Goal: Information Seeking & Learning: Learn about a topic

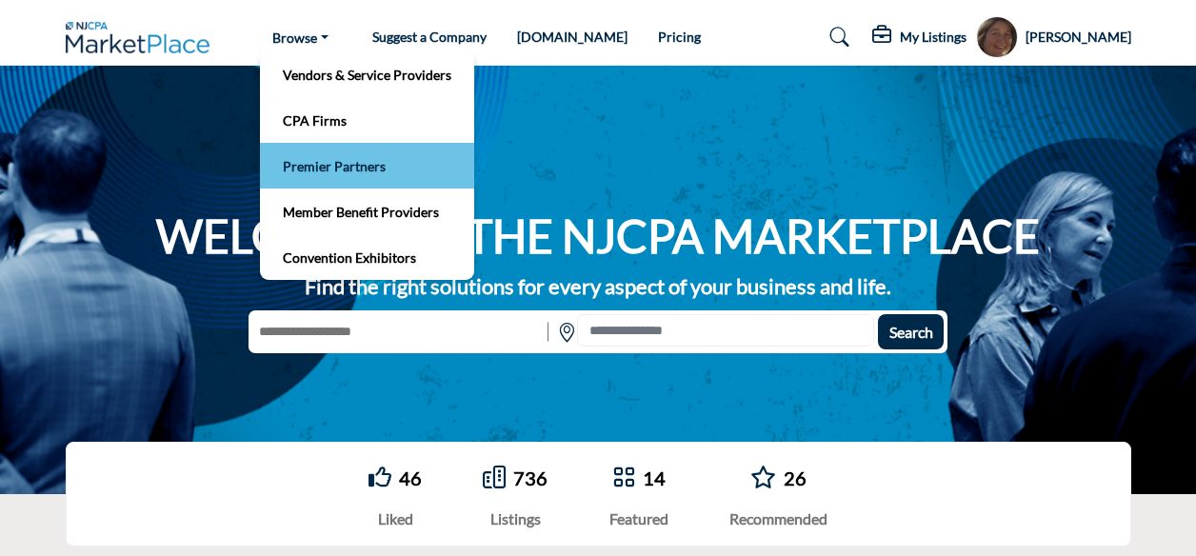
click at [339, 159] on link "Premier Partners" at bounding box center [366, 165] width 195 height 27
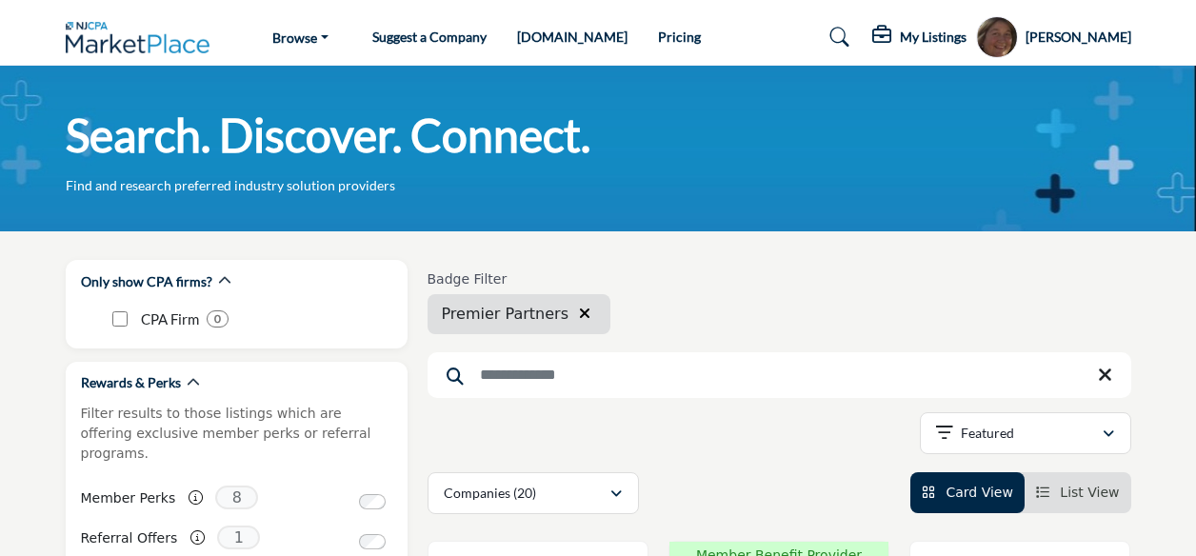
click at [531, 385] on input "Search Keyword" at bounding box center [779, 375] width 704 height 46
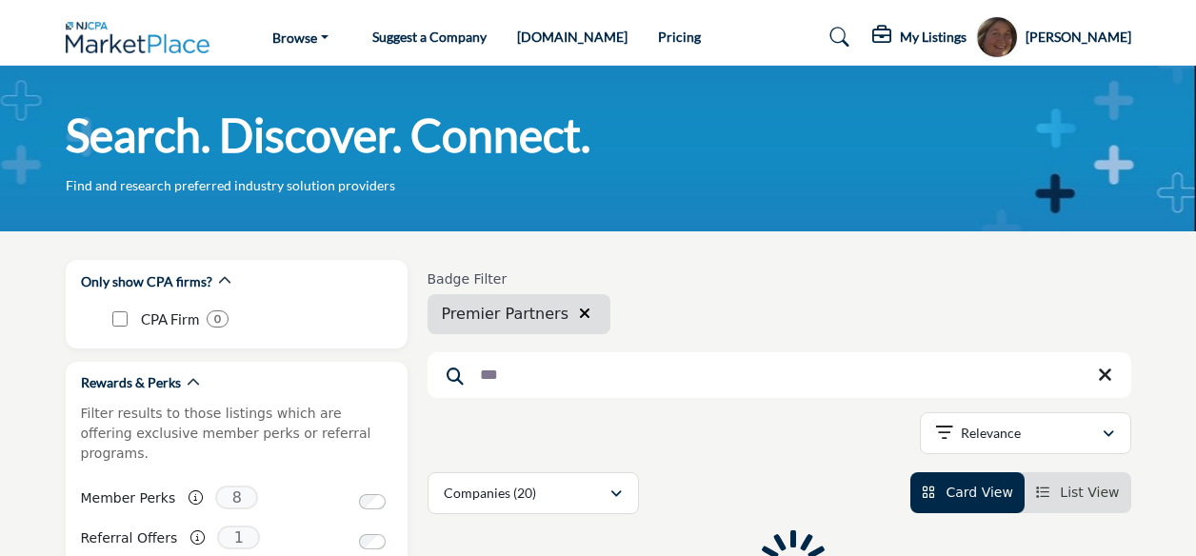
type input "***"
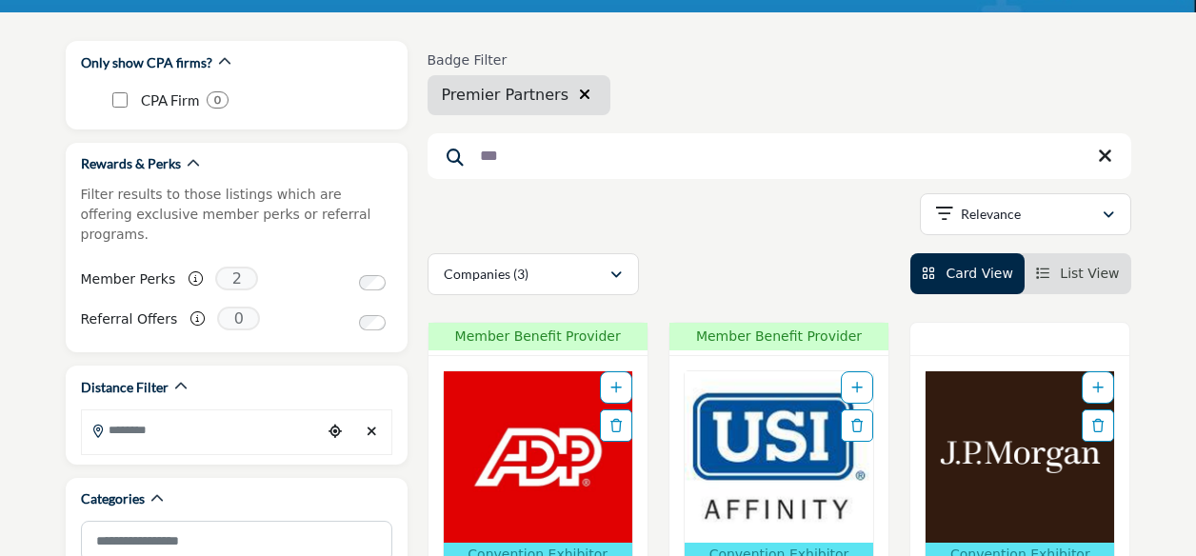
scroll to position [394, 0]
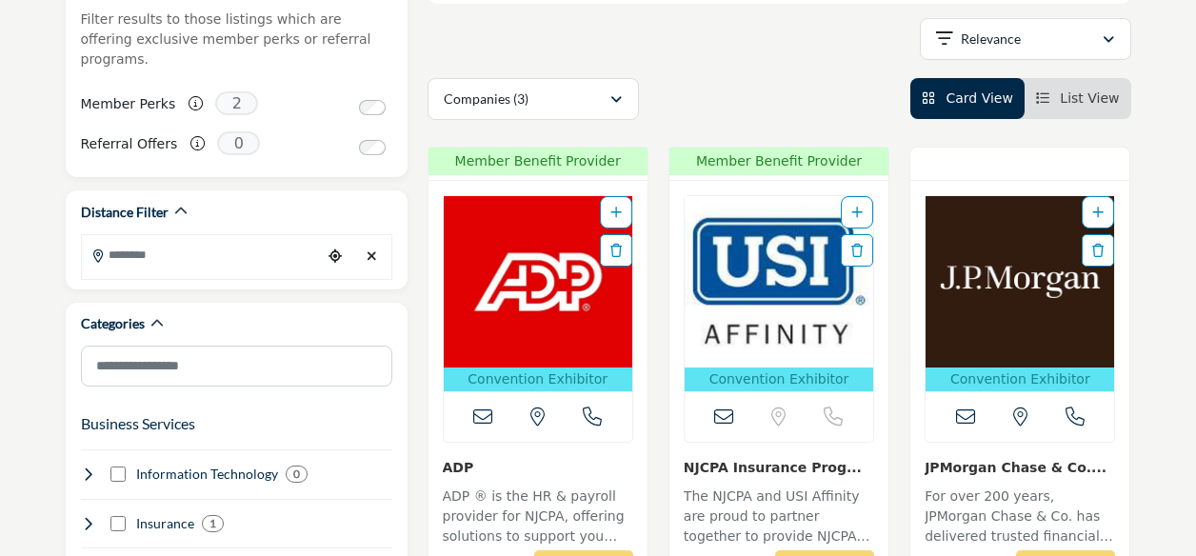
click at [510, 336] on img "Open Listing in new tab" at bounding box center [538, 281] width 188 height 171
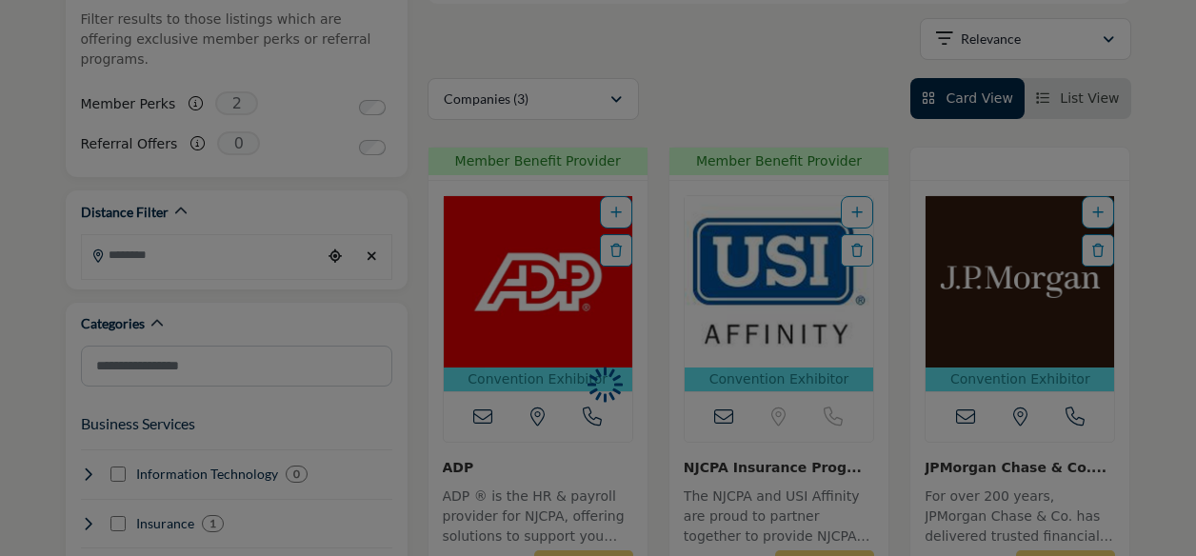
click at [510, 336] on div at bounding box center [598, 278] width 1196 height 556
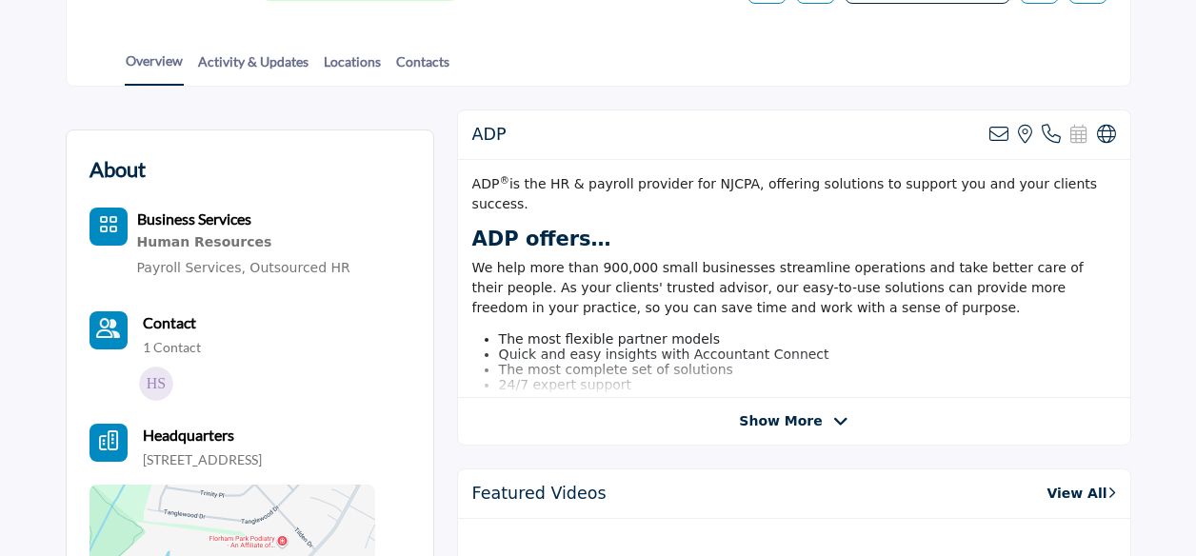
scroll to position [400, 0]
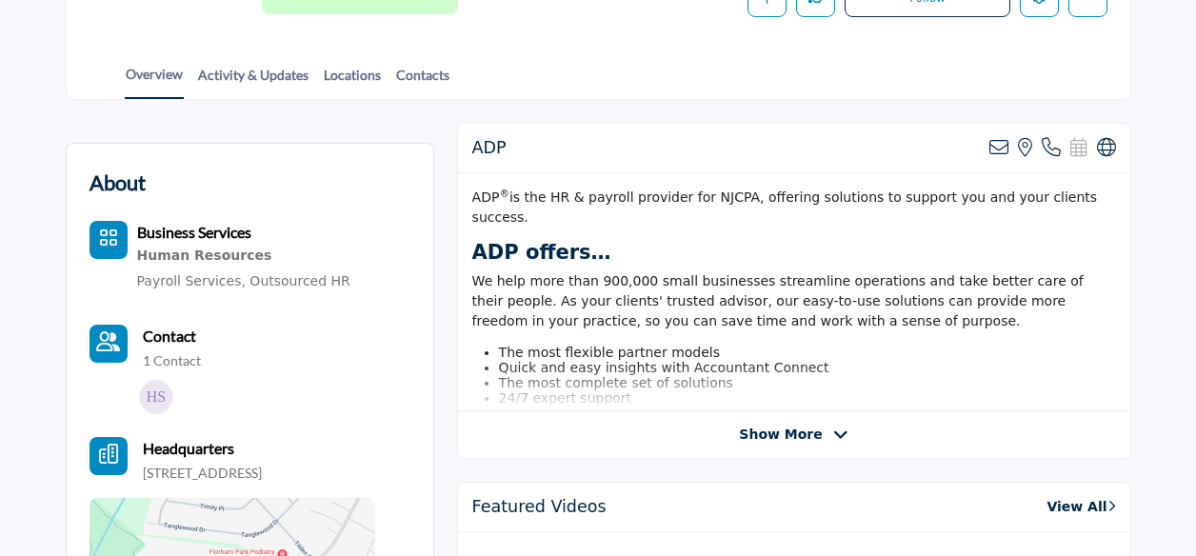
click at [474, 196] on span "ADP ® is the HR & payroll provider for NJCPA, offering solutions to support you…" at bounding box center [784, 206] width 625 height 35
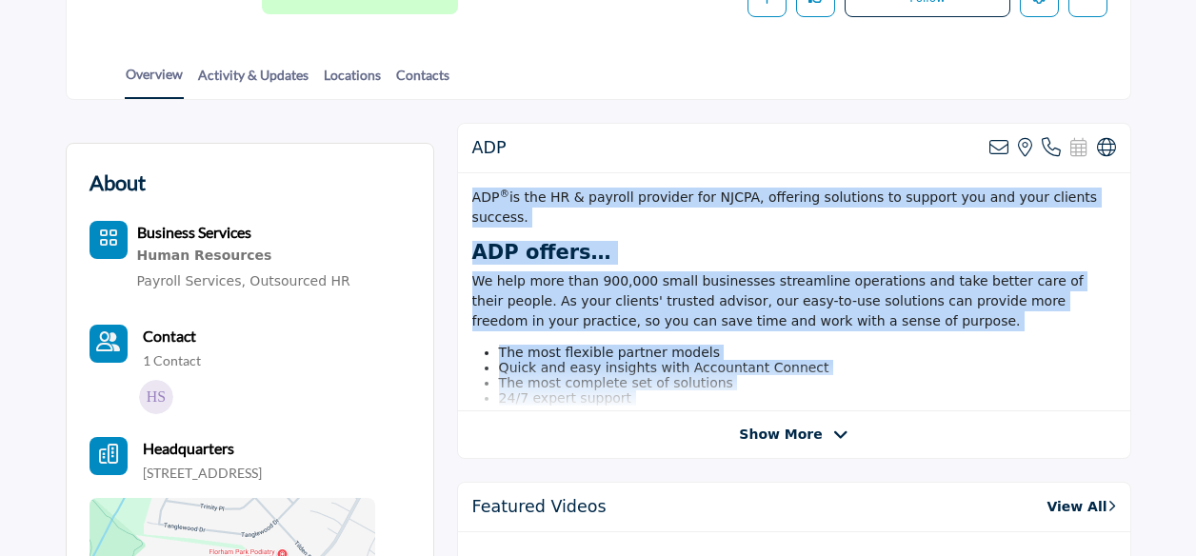
drag, startPoint x: 474, startPoint y: 196, endPoint x: 647, endPoint y: 434, distance: 294.4
click at [647, 434] on div "ADP View email address of this listing View the location of this listing Call N…" at bounding box center [794, 291] width 674 height 336
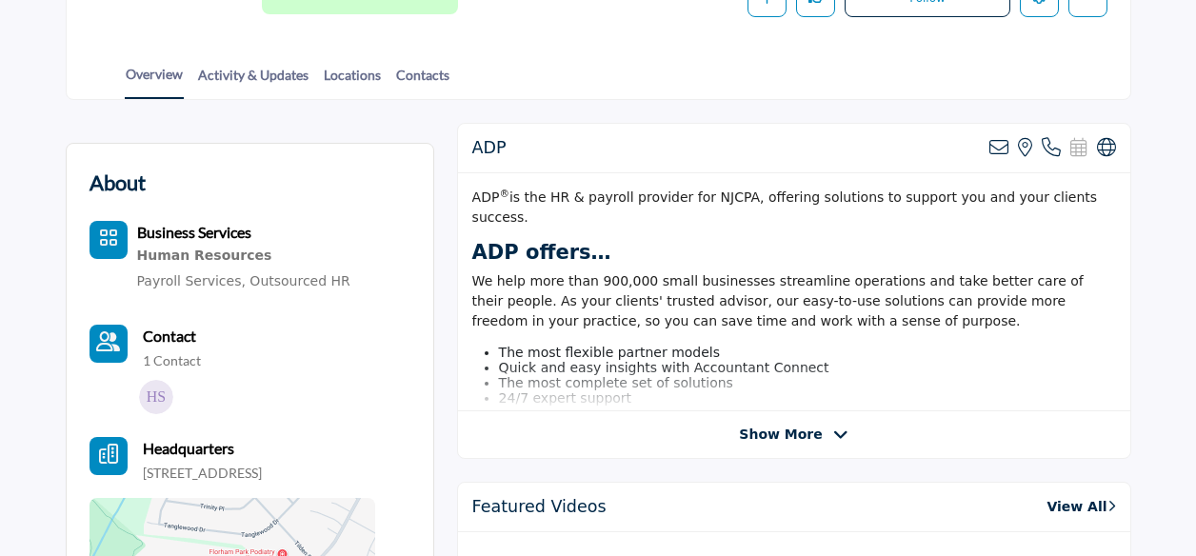
click at [798, 439] on span "Show More" at bounding box center [780, 435] width 83 height 20
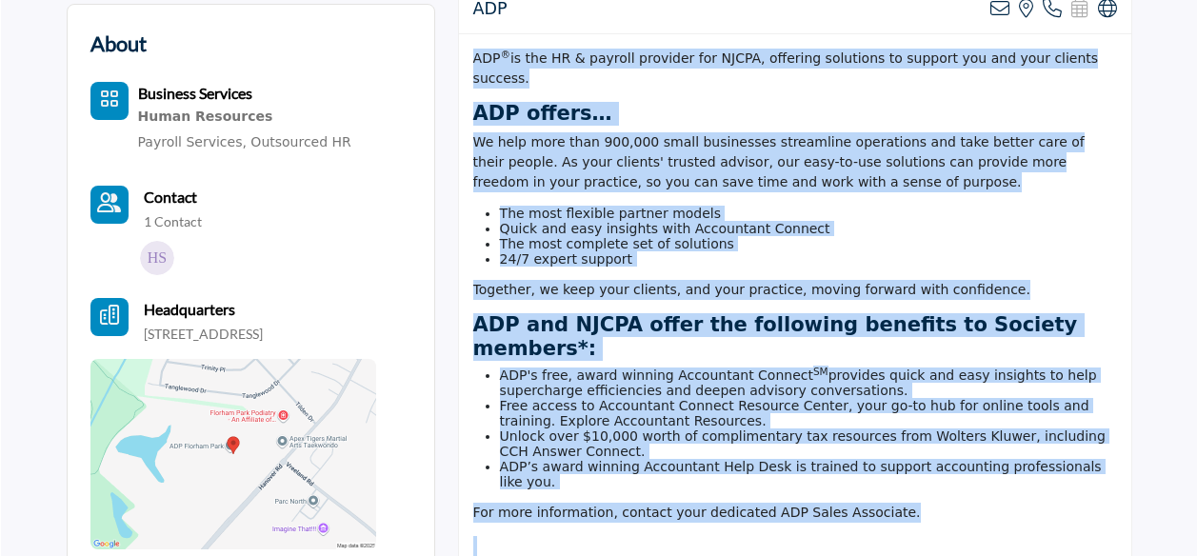
scroll to position [784, 0]
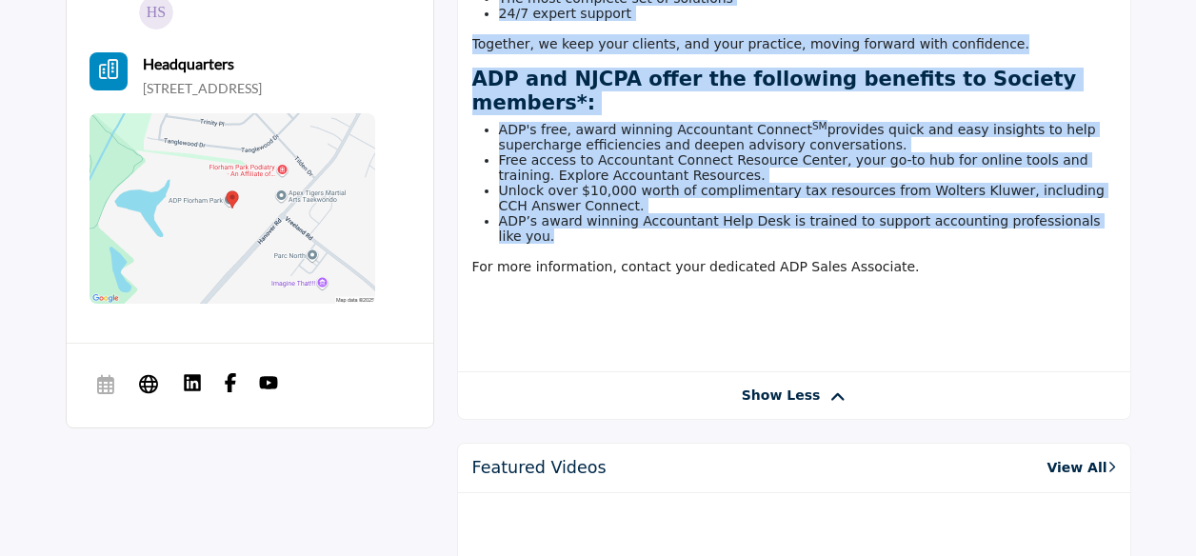
drag, startPoint x: 468, startPoint y: 187, endPoint x: 1095, endPoint y: 197, distance: 626.5
click at [1095, 197] on div "ADP ® is the HR & payroll provider for NJCPA, offering solutions to support you…" at bounding box center [794, 81] width 672 height 585
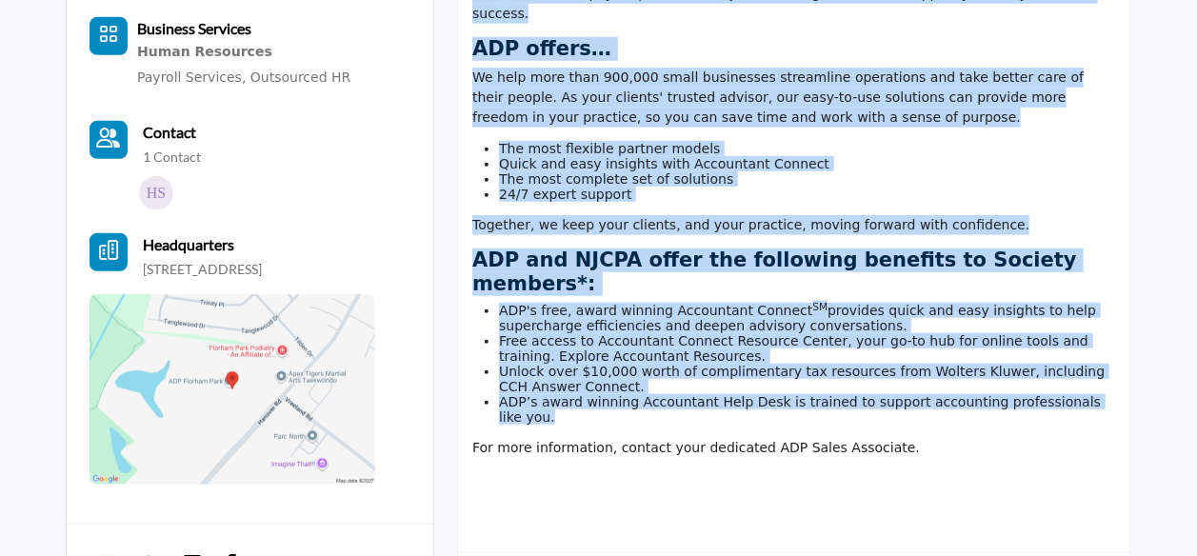
scroll to position [565, 0]
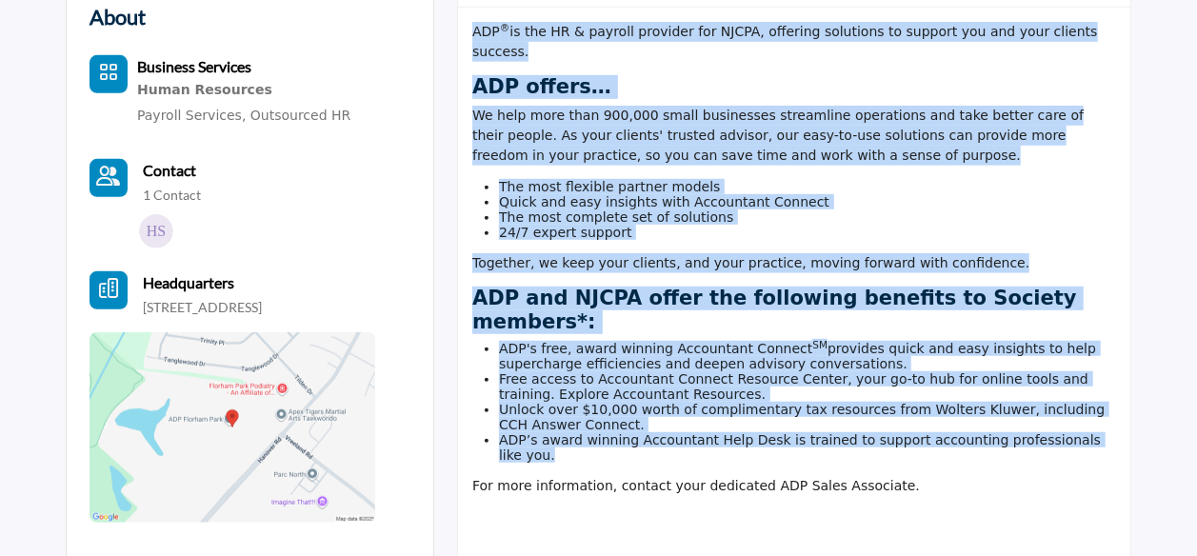
copy div "ADP ® is the HR & payroll provider for NJCPA, offering solutions to support you…"
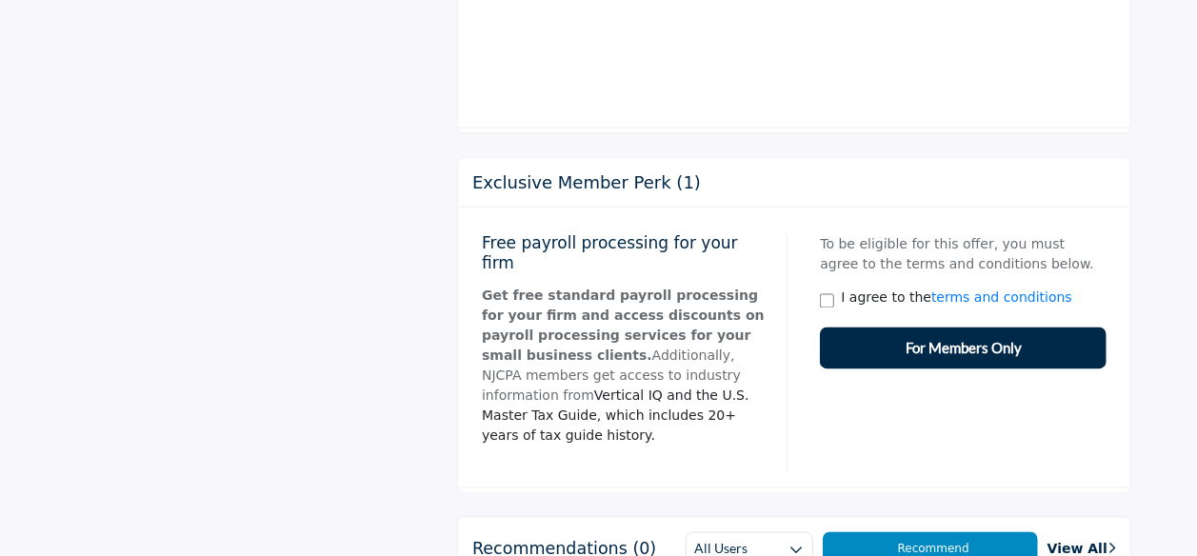
scroll to position [1580, 0]
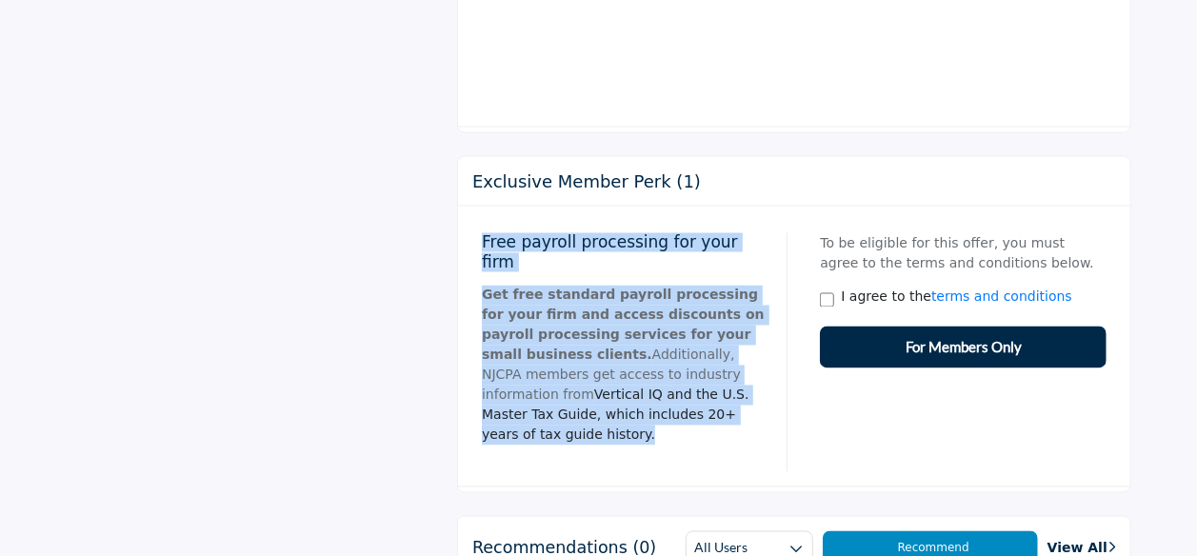
drag, startPoint x: 479, startPoint y: 208, endPoint x: 723, endPoint y: 365, distance: 289.9
click at [723, 365] on div "Free payroll processing for your firm Get free standard payroll processing for …" at bounding box center [794, 346] width 644 height 251
copy div "Free payroll processing for your firm Get free standard payroll processing for …"
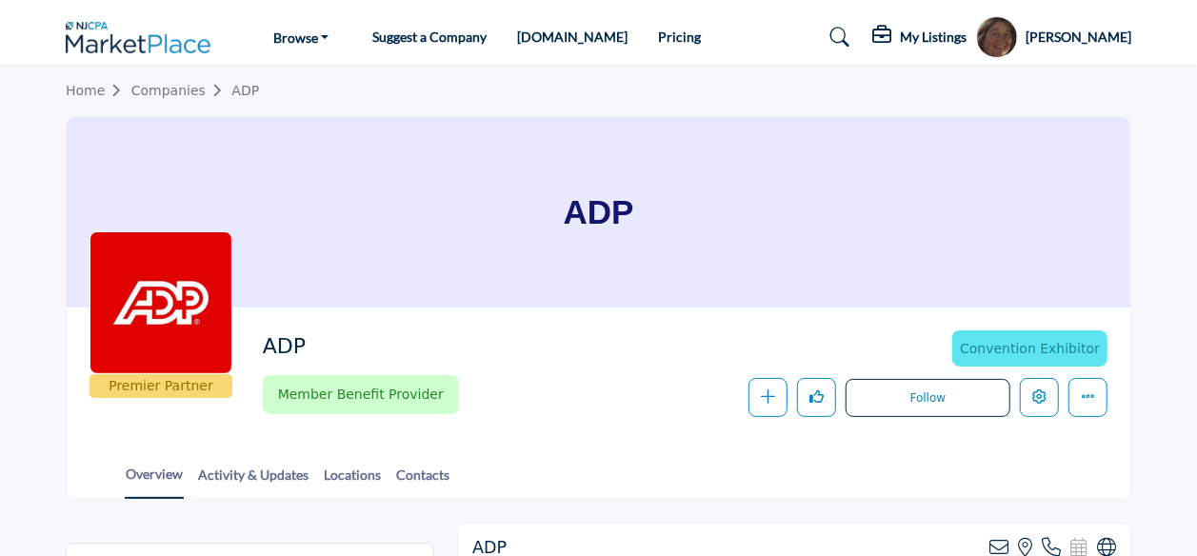
scroll to position [11, 0]
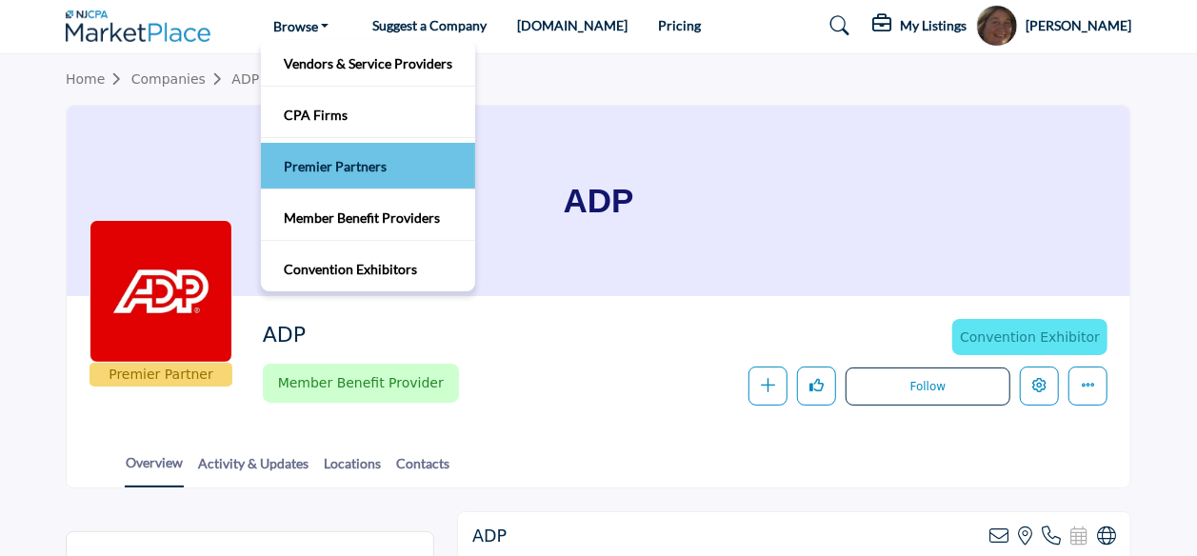
click at [339, 167] on link "Premier Partners" at bounding box center [367, 165] width 195 height 27
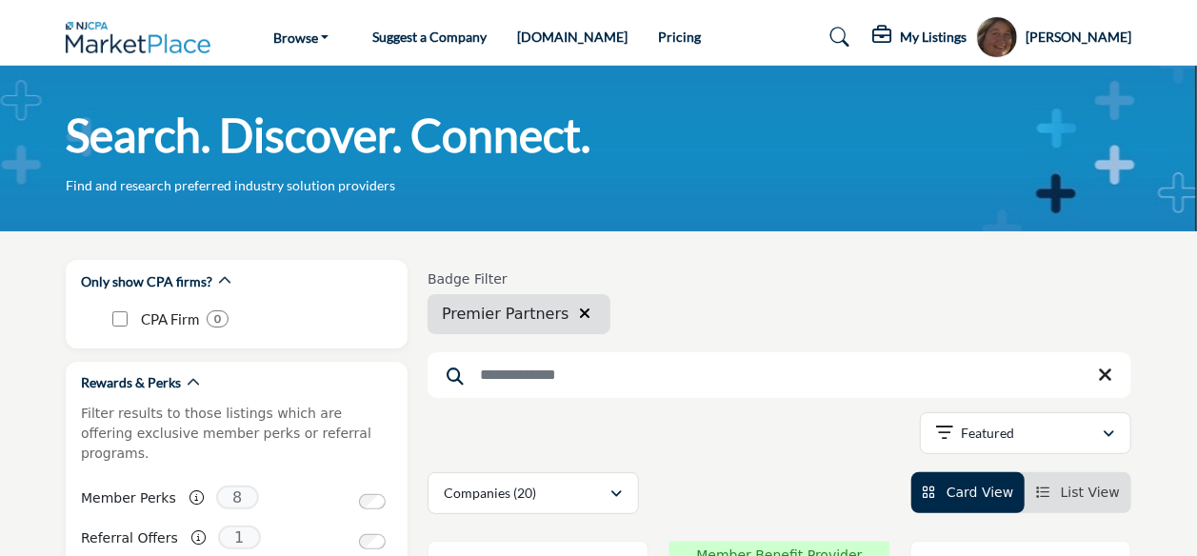
click at [523, 374] on input "Search Keyword" at bounding box center [779, 375] width 704 height 46
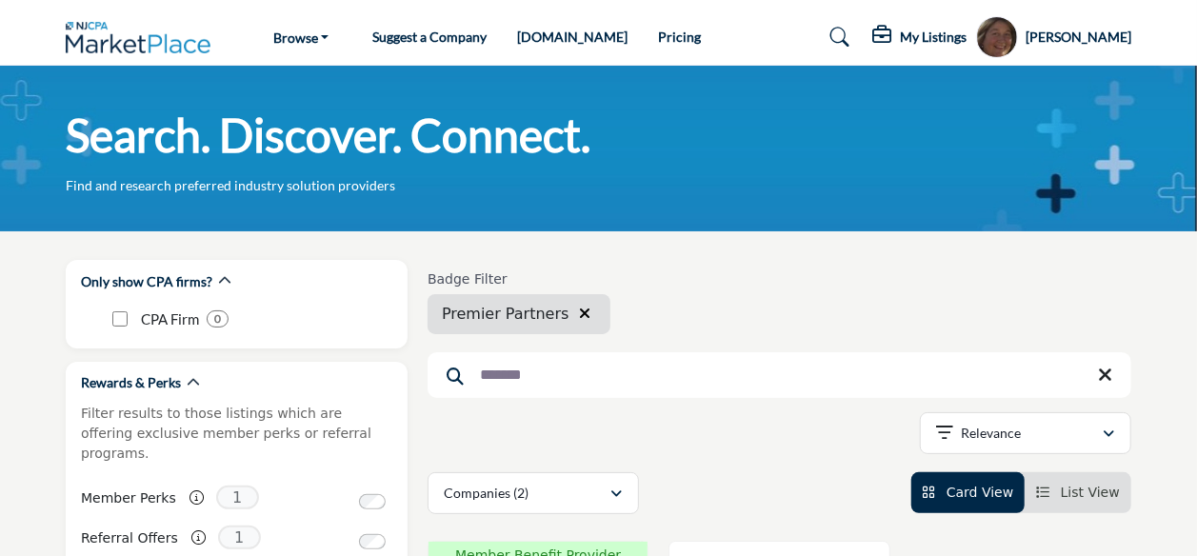
type input "*******"
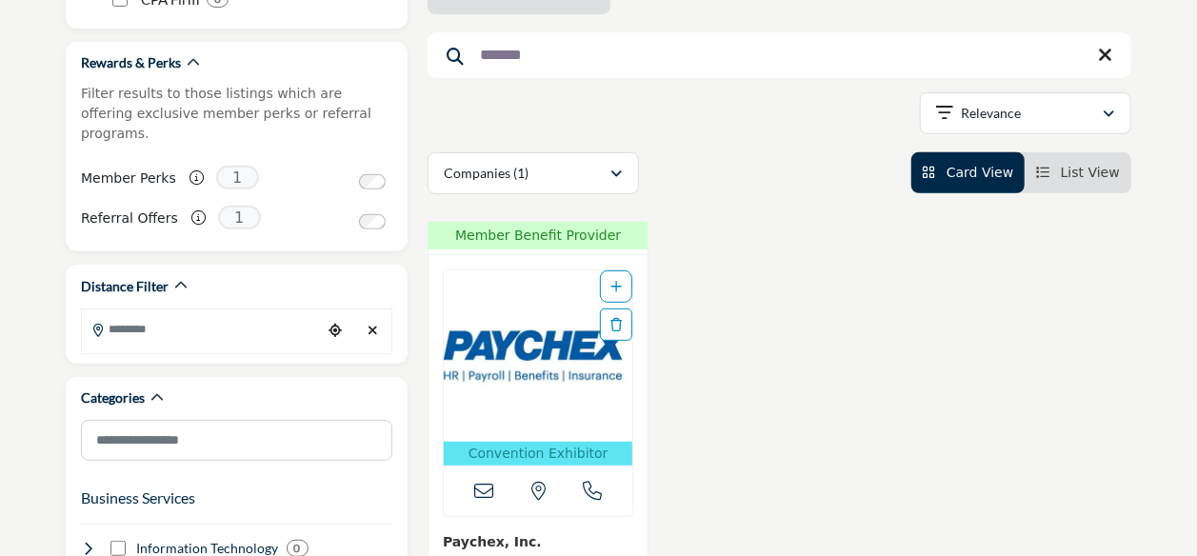
scroll to position [327, 0]
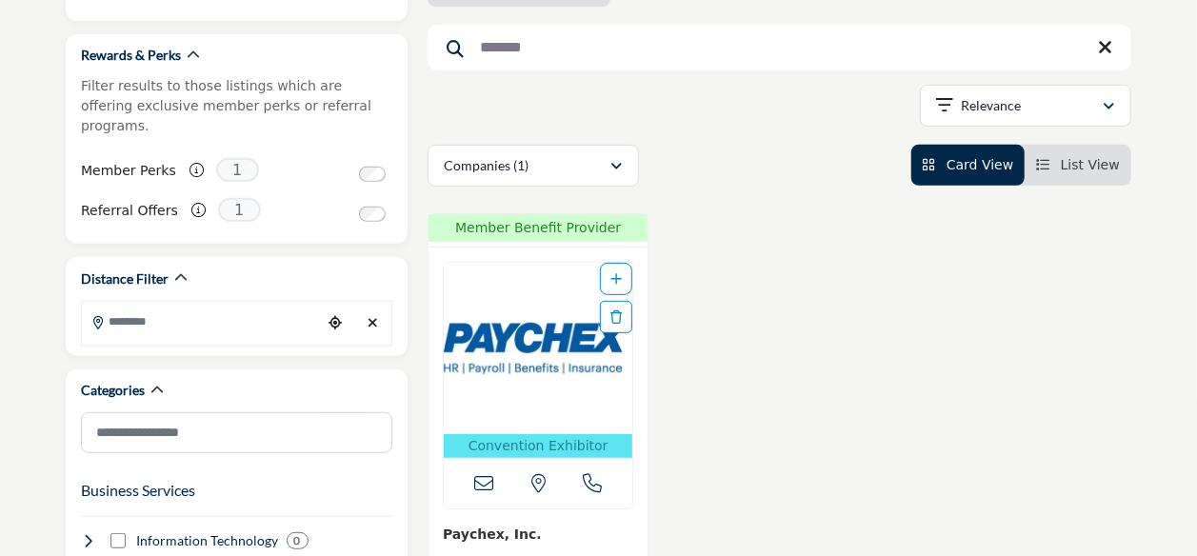
click at [548, 344] on img "Open Listing in new tab" at bounding box center [538, 348] width 188 height 171
click at [0, 0] on div at bounding box center [0, 0] width 0 height 0
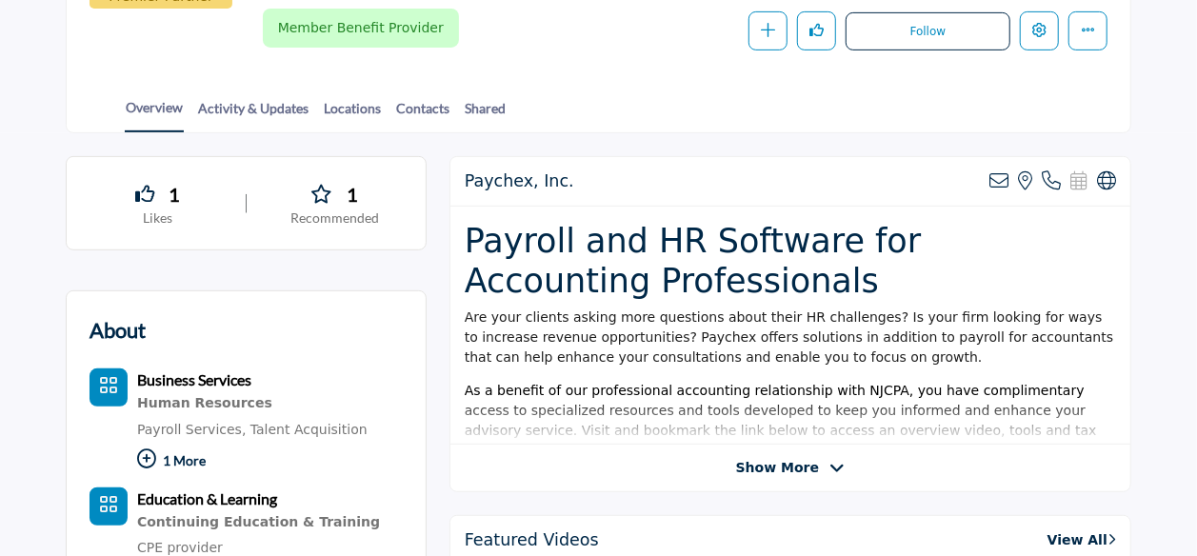
scroll to position [401, 0]
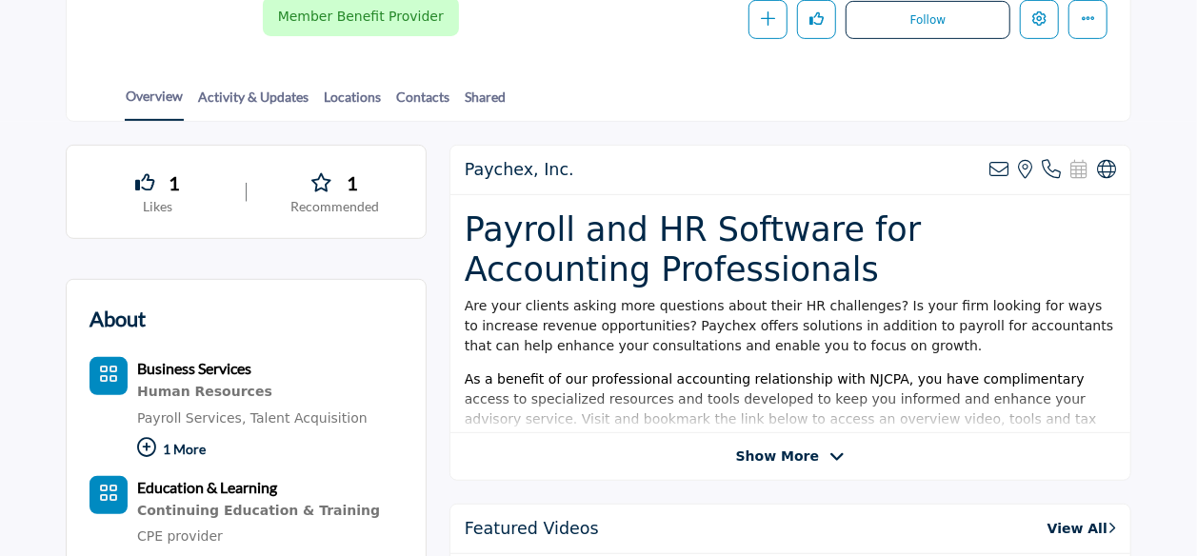
click at [795, 454] on span "Show More" at bounding box center [777, 456] width 83 height 20
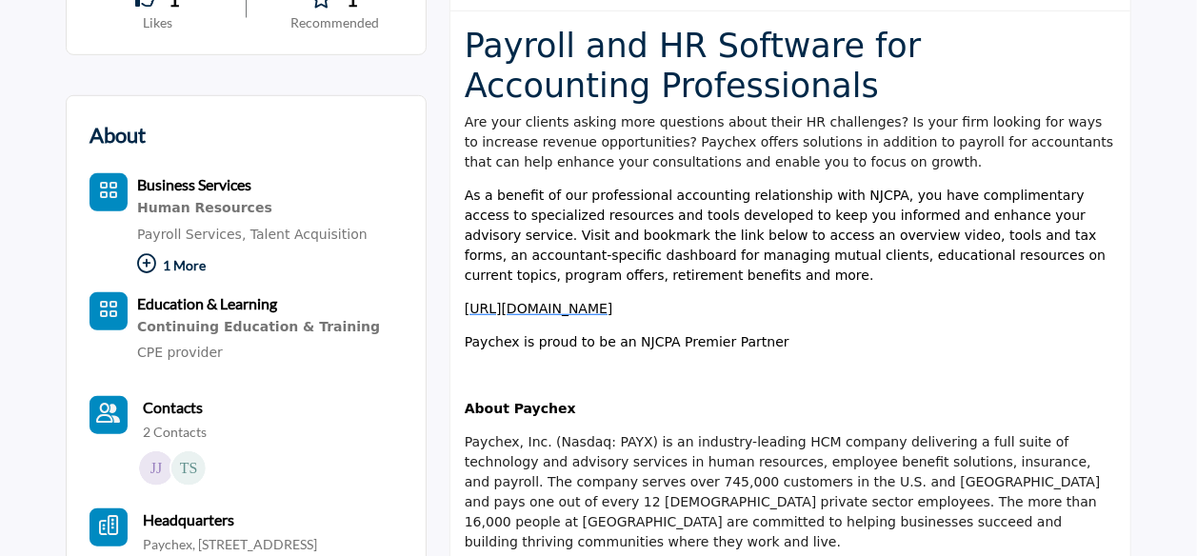
scroll to position [590, 0]
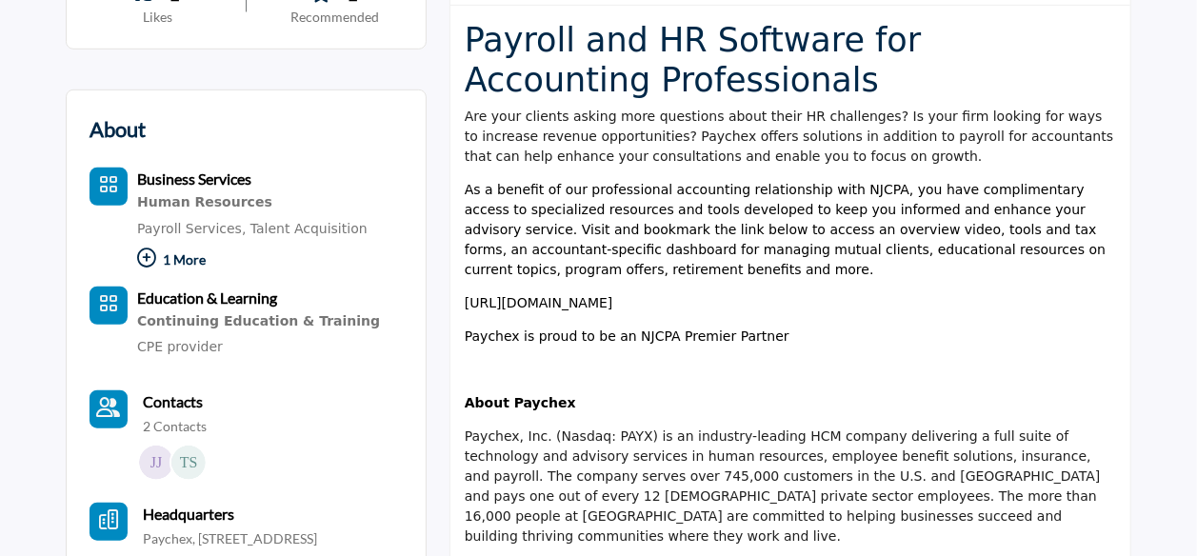
click at [613, 299] on span "https://go.paychex.com/accounting-professionals/partner-program" at bounding box center [539, 302] width 149 height 15
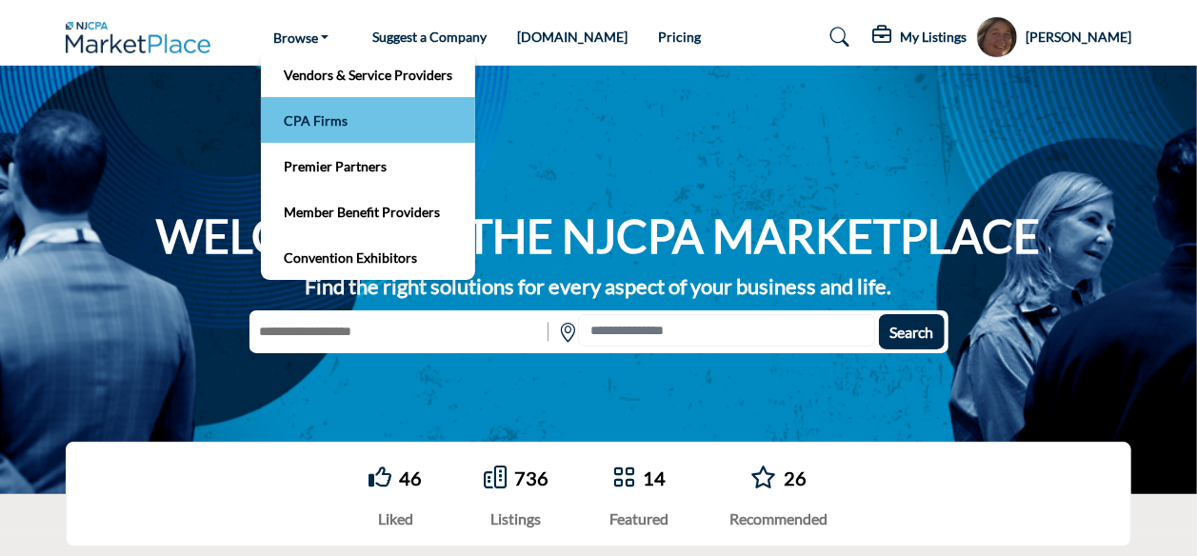
click at [328, 109] on link "CPA Firms" at bounding box center [367, 120] width 195 height 27
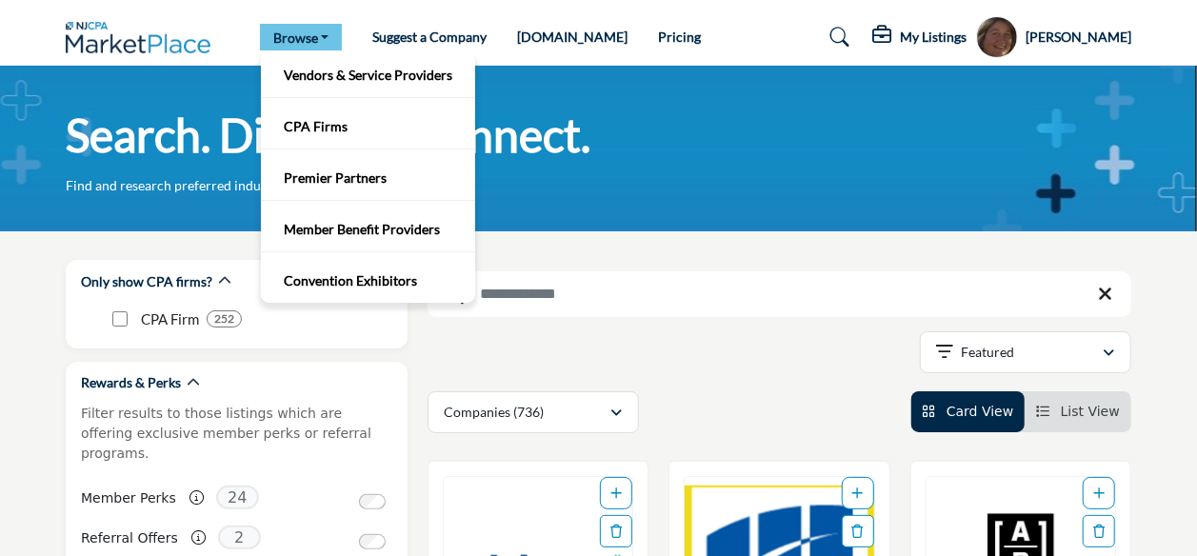
click at [326, 28] on link "Browse" at bounding box center [301, 37] width 83 height 27
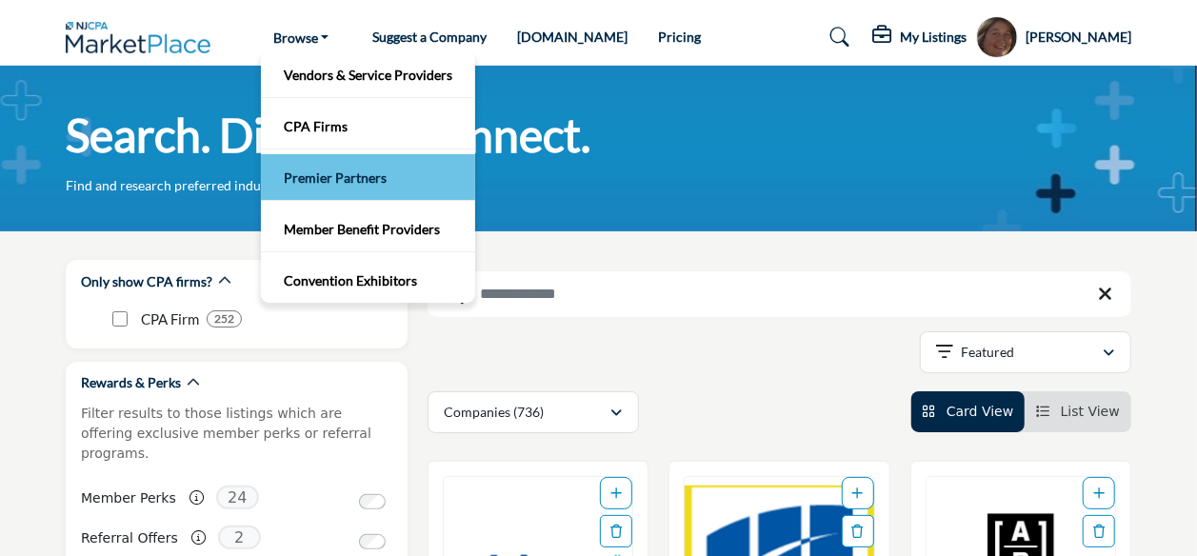
click at [339, 177] on link "Premier Partners" at bounding box center [367, 177] width 195 height 27
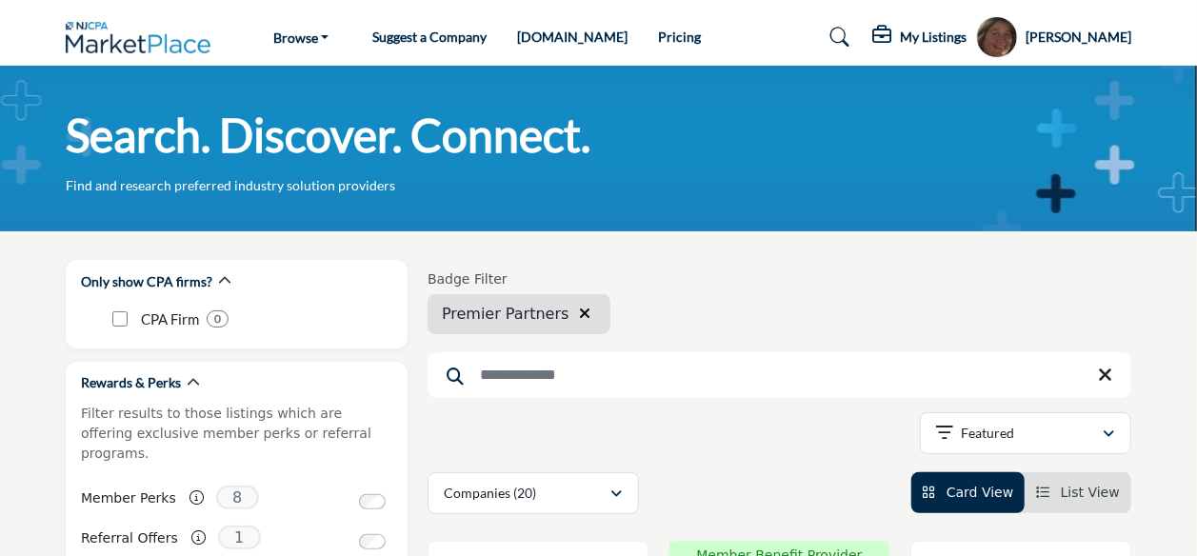
click at [497, 380] on input "Search Keyword" at bounding box center [779, 375] width 704 height 46
type input "*******"
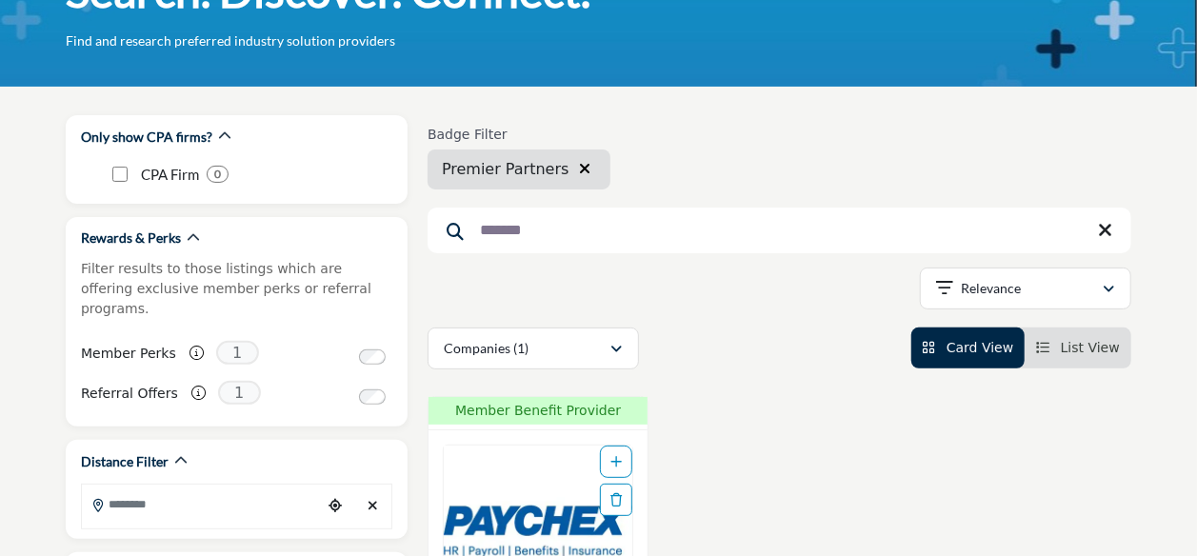
scroll to position [183, 0]
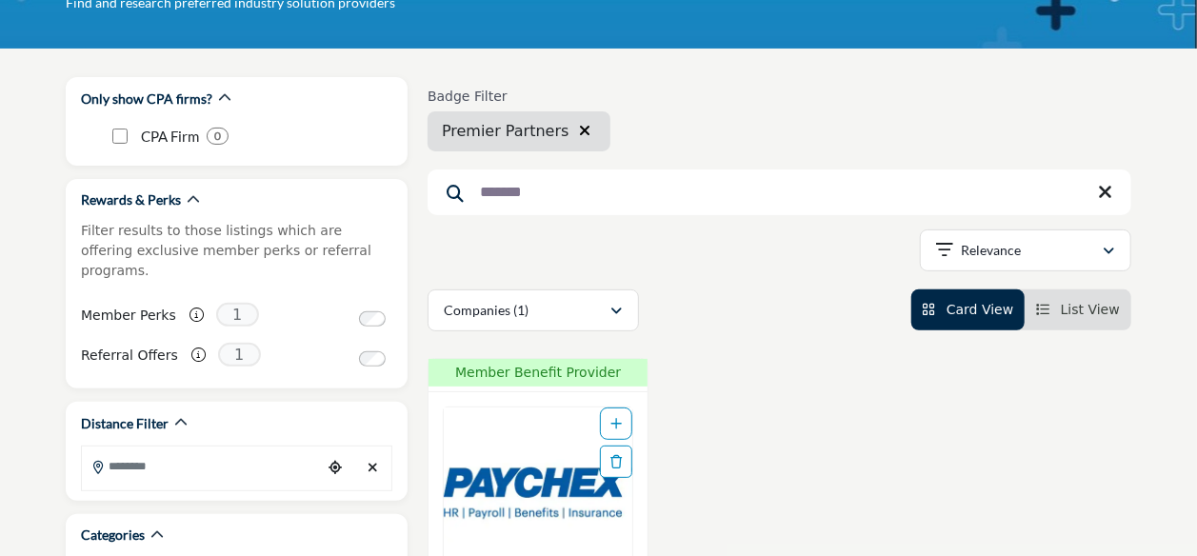
click at [533, 438] on img "Open Listing in new tab" at bounding box center [538, 492] width 188 height 171
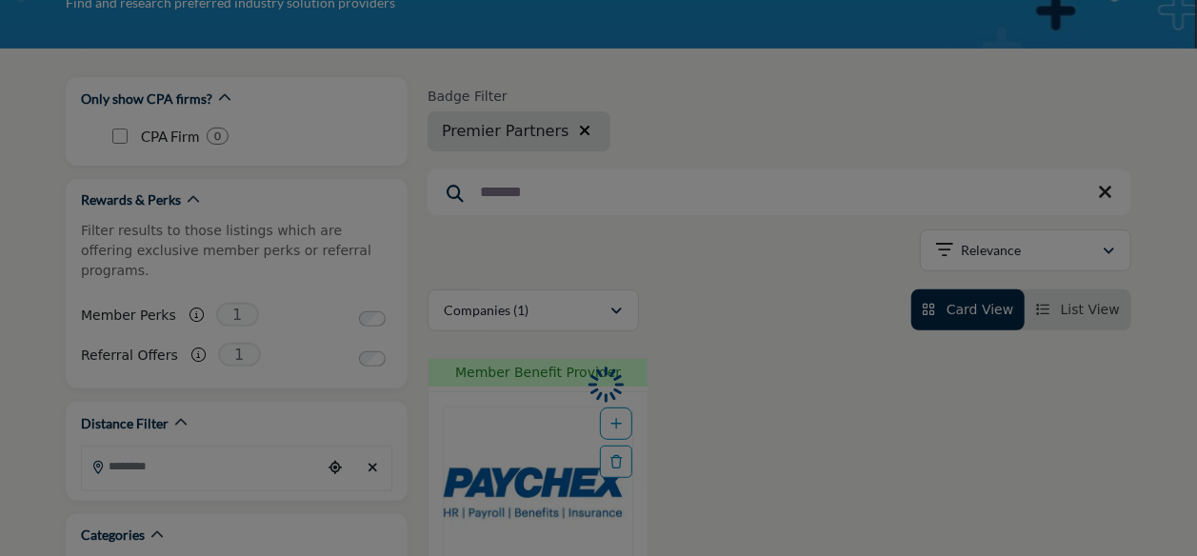
click at [533, 438] on div at bounding box center [598, 278] width 1197 height 556
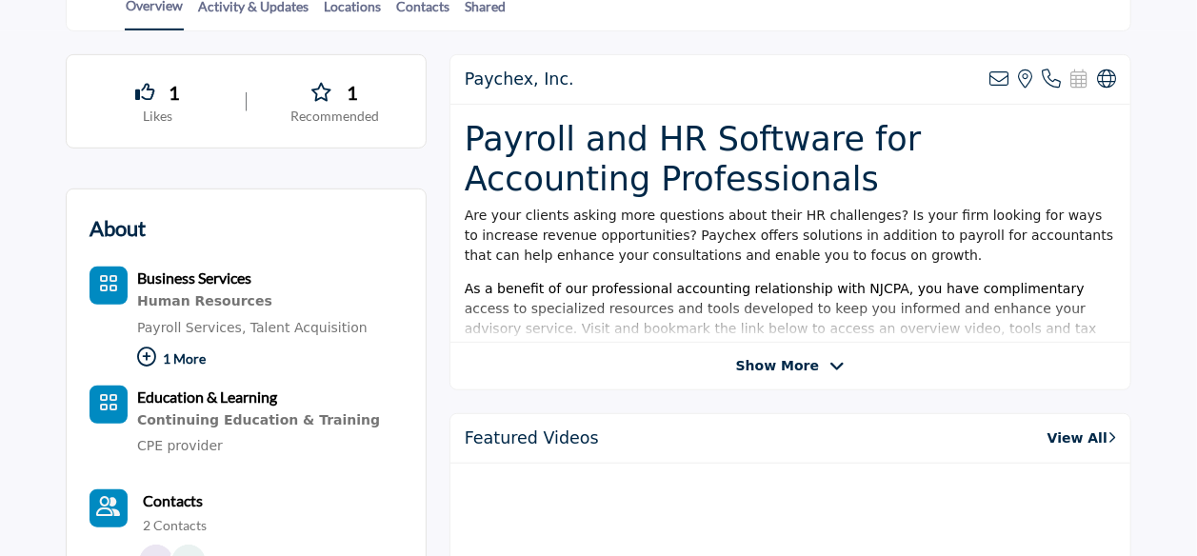
scroll to position [503, 0]
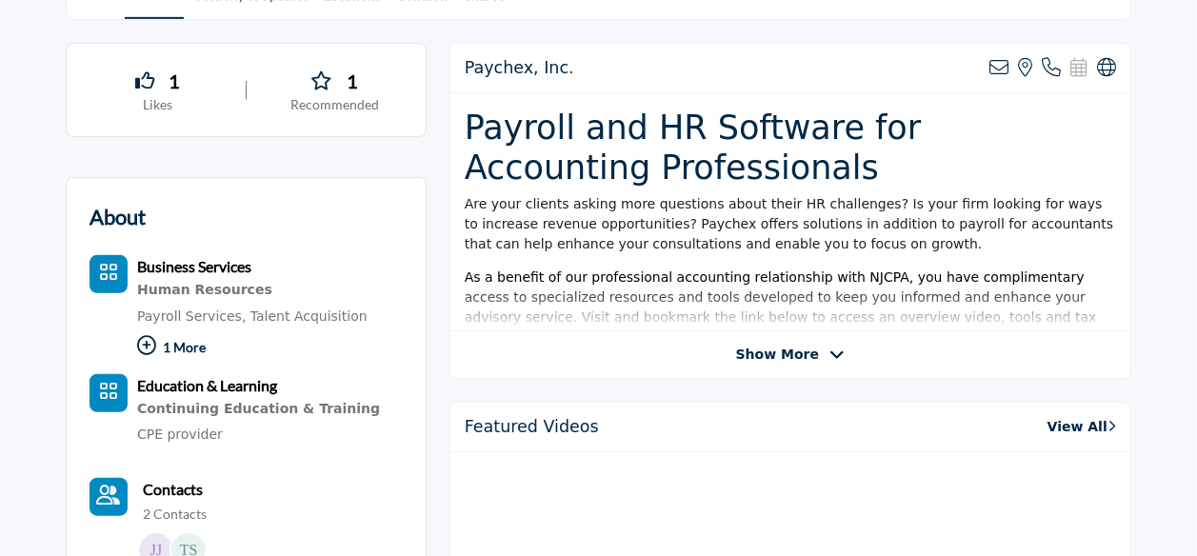
click at [814, 349] on span "Show More" at bounding box center [790, 355] width 109 height 20
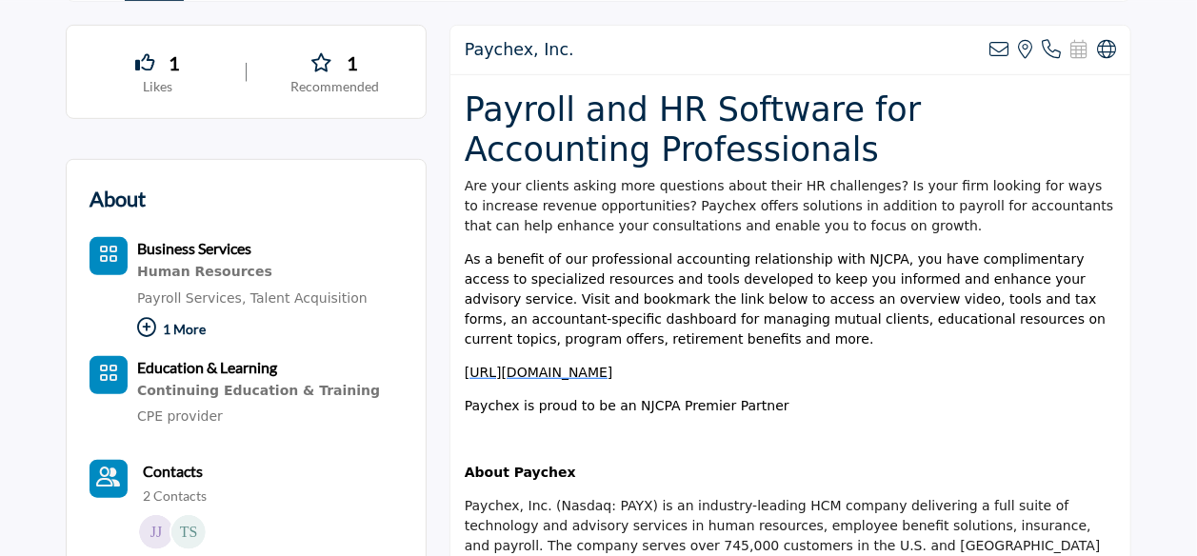
scroll to position [526, 0]
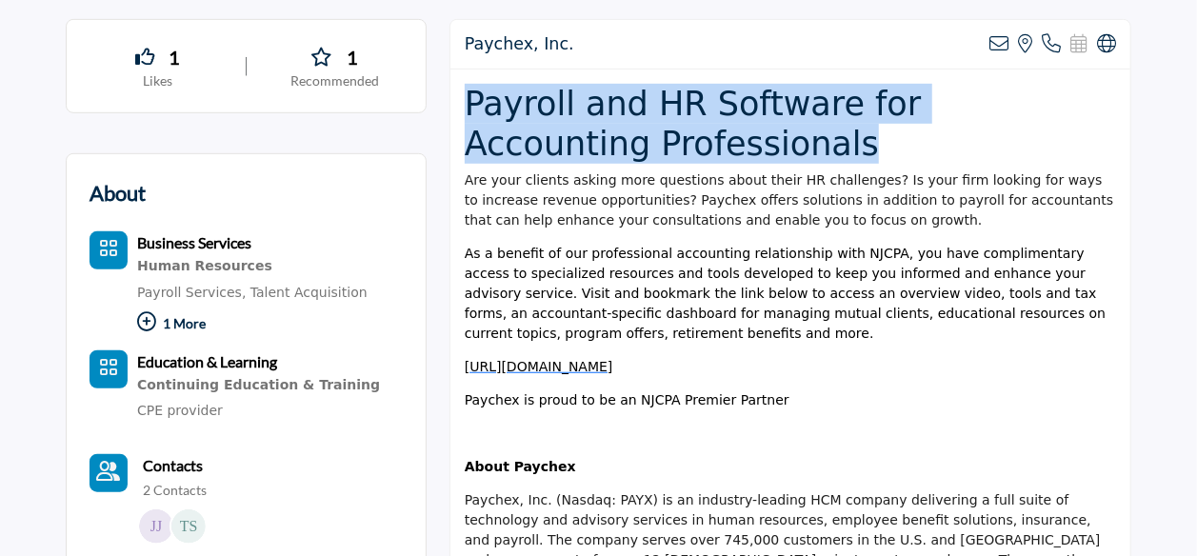
drag, startPoint x: 465, startPoint y: 94, endPoint x: 693, endPoint y: 140, distance: 233.0
click at [693, 140] on h1 "Payroll and HR Software for Accounting Professionals" at bounding box center [790, 124] width 651 height 80
copy h1 "Payroll and HR Software for Accounting Professionals"
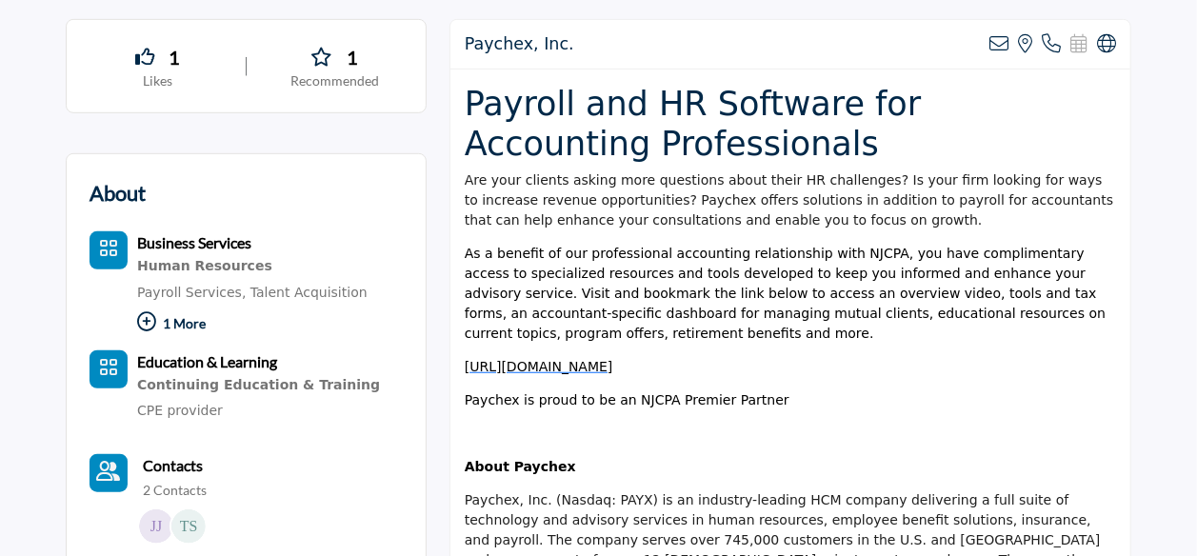
click at [604, 195] on span "Are your clients asking more questions about their HR challenges? Is your firm …" at bounding box center [789, 199] width 648 height 55
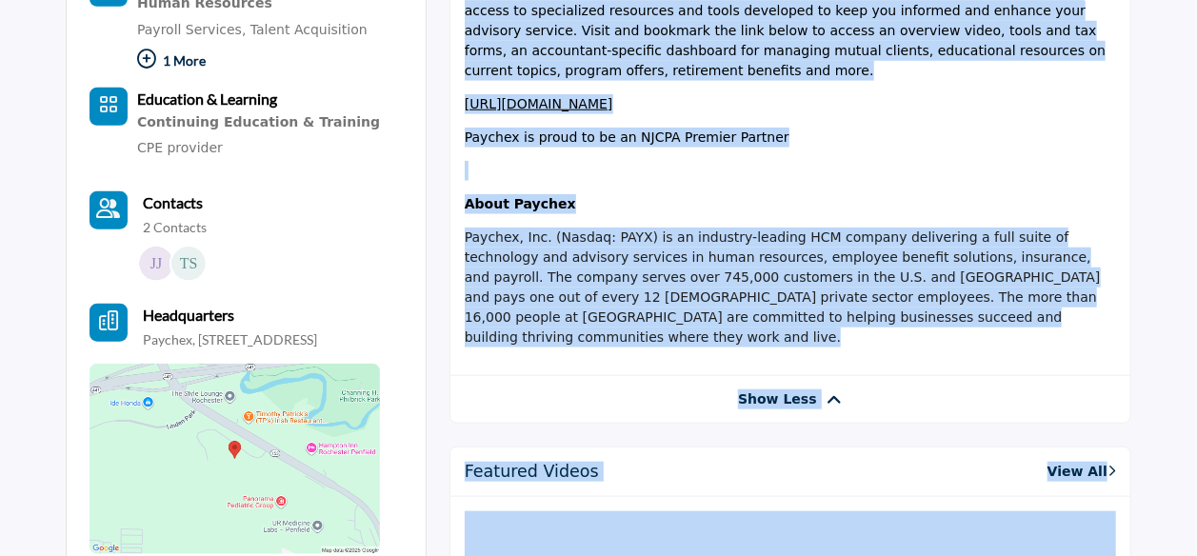
scroll to position [812, 0]
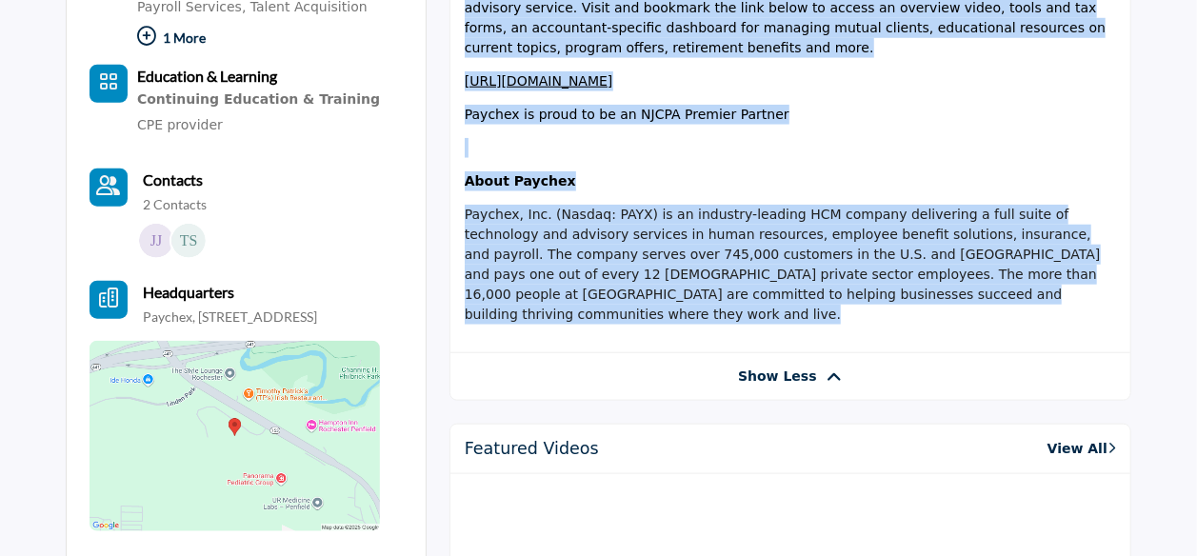
drag, startPoint x: 604, startPoint y: 195, endPoint x: 893, endPoint y: 296, distance: 306.5
click at [893, 296] on div "Payroll and HR Software for Accounting Professionals Are your clients asking mo…" at bounding box center [790, 68] width 680 height 569
copy div "Paychex offers solutions in addition to payroll for accountants that can help e…"
click at [1089, 312] on div "Payroll and HR Software for Accounting Professionals Are your clients asking mo…" at bounding box center [790, 68] width 680 height 569
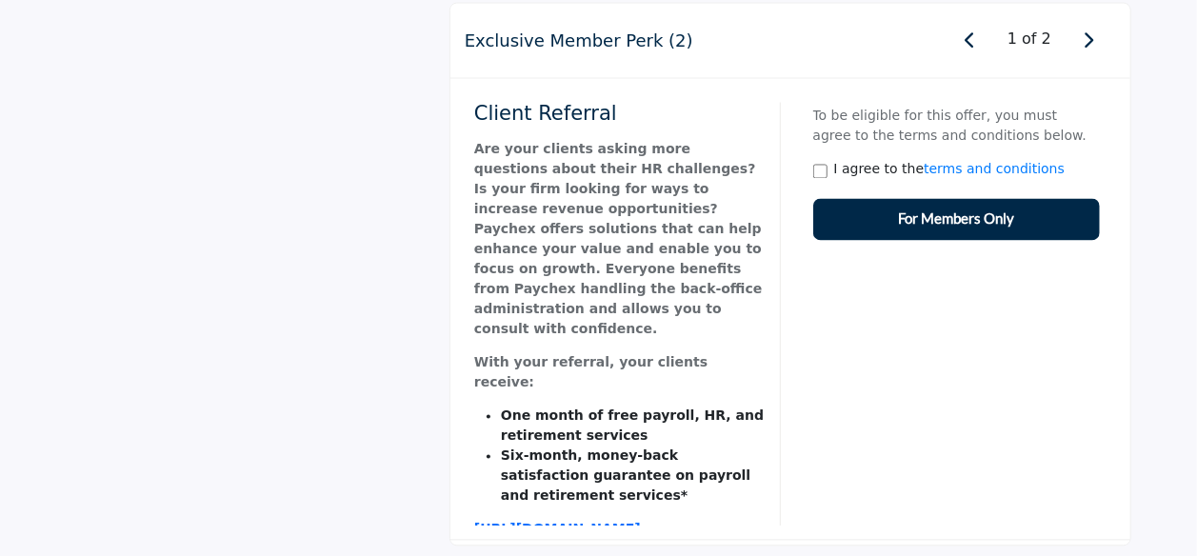
scroll to position [1752, 0]
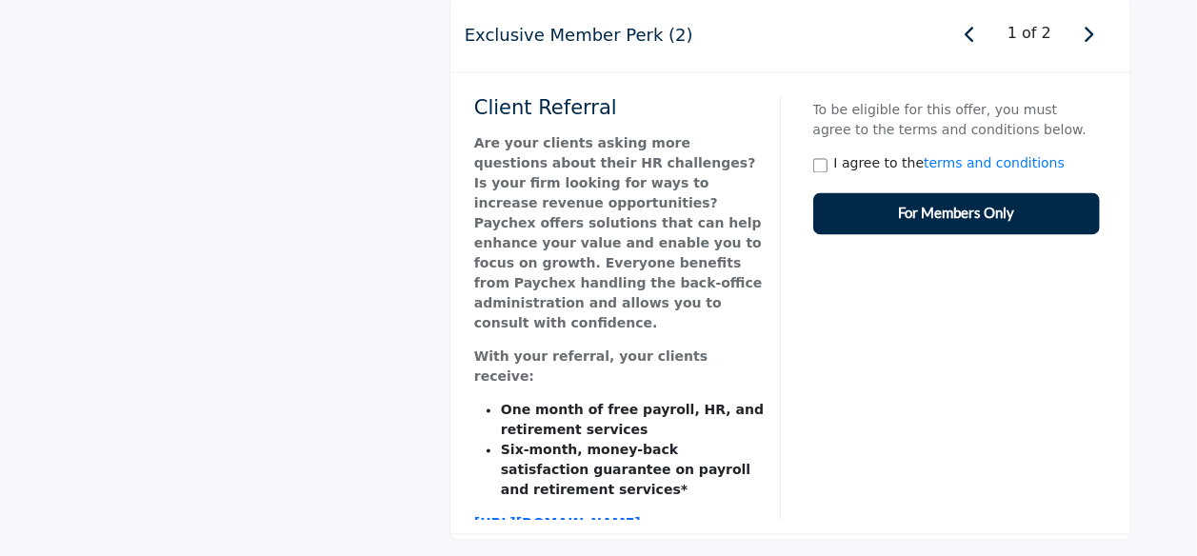
click at [478, 97] on h4 "Client Referral" at bounding box center [620, 109] width 292 height 24
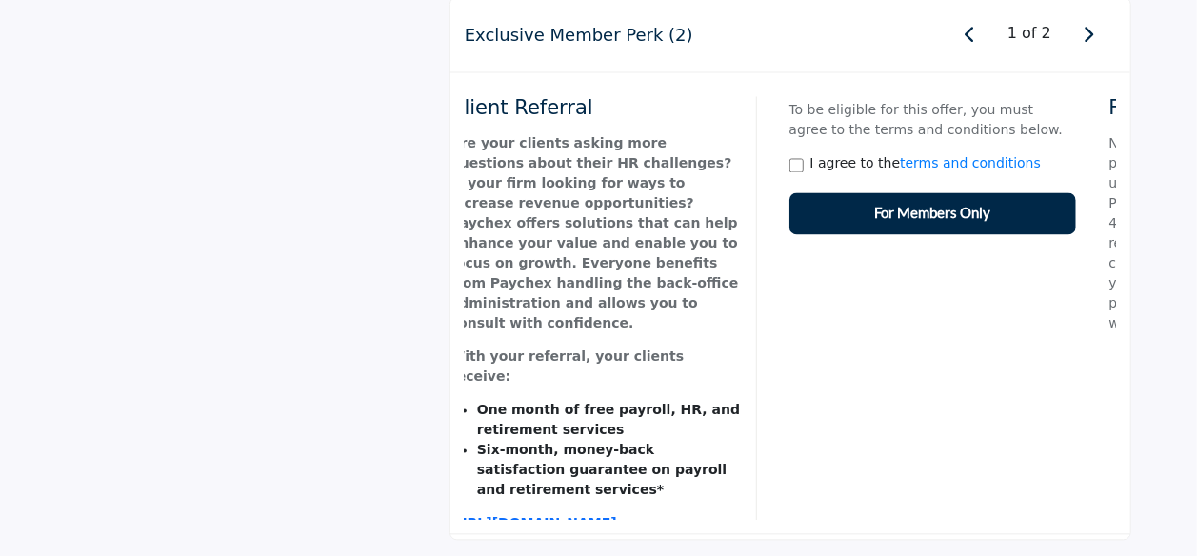
drag, startPoint x: 473, startPoint y: 80, endPoint x: 448, endPoint y: 91, distance: 27.3
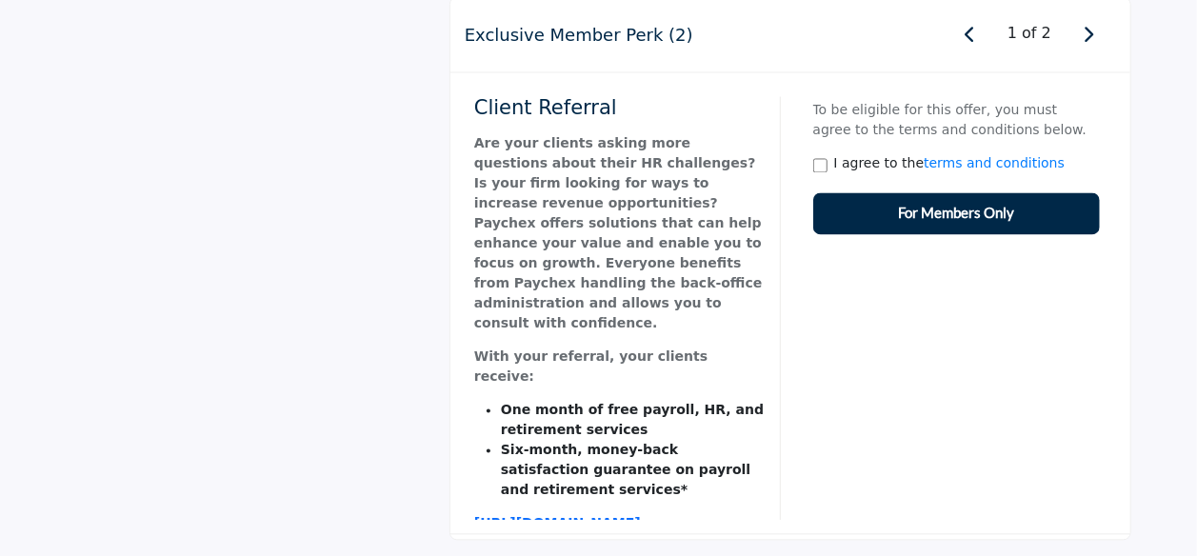
click at [474, 136] on strong "Are your clients asking more questions about their HR challenges? Is your firm …" at bounding box center [618, 233] width 288 height 195
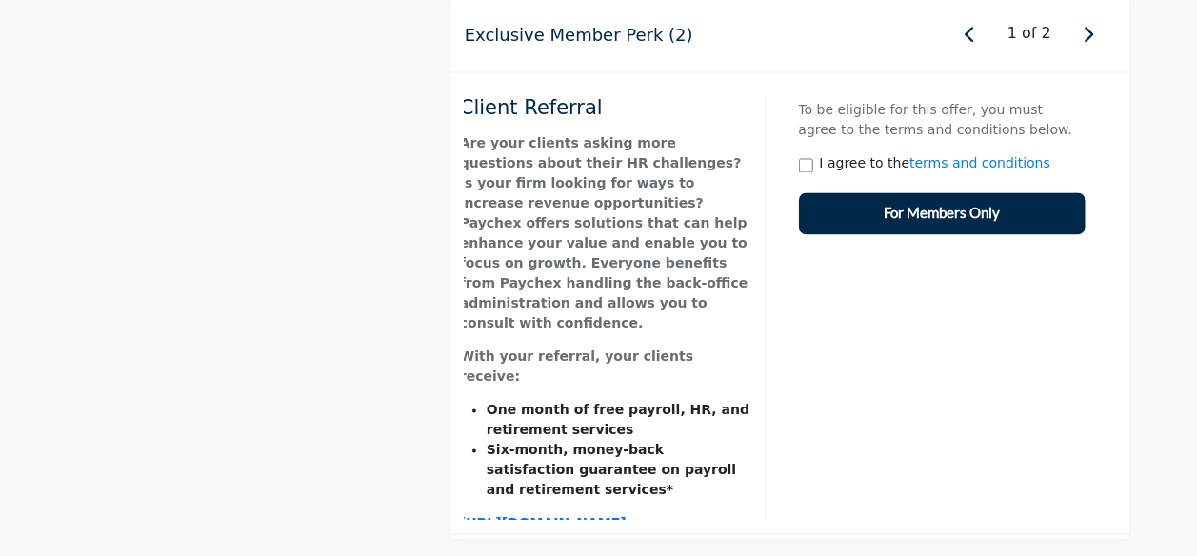
drag, startPoint x: 473, startPoint y: 116, endPoint x: 453, endPoint y: 123, distance: 21.1
click at [453, 123] on div "Client Referral Are your clients asking more questions about their HR challenge…" at bounding box center [790, 304] width 680 height 463
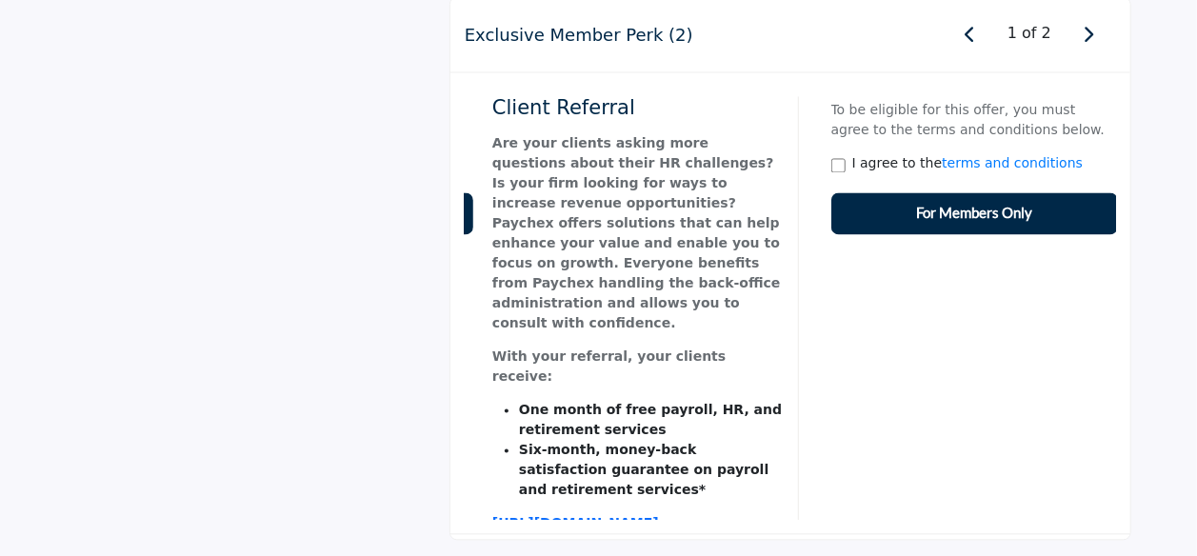
drag, startPoint x: 687, startPoint y: 467, endPoint x: 693, endPoint y: 390, distance: 77.3
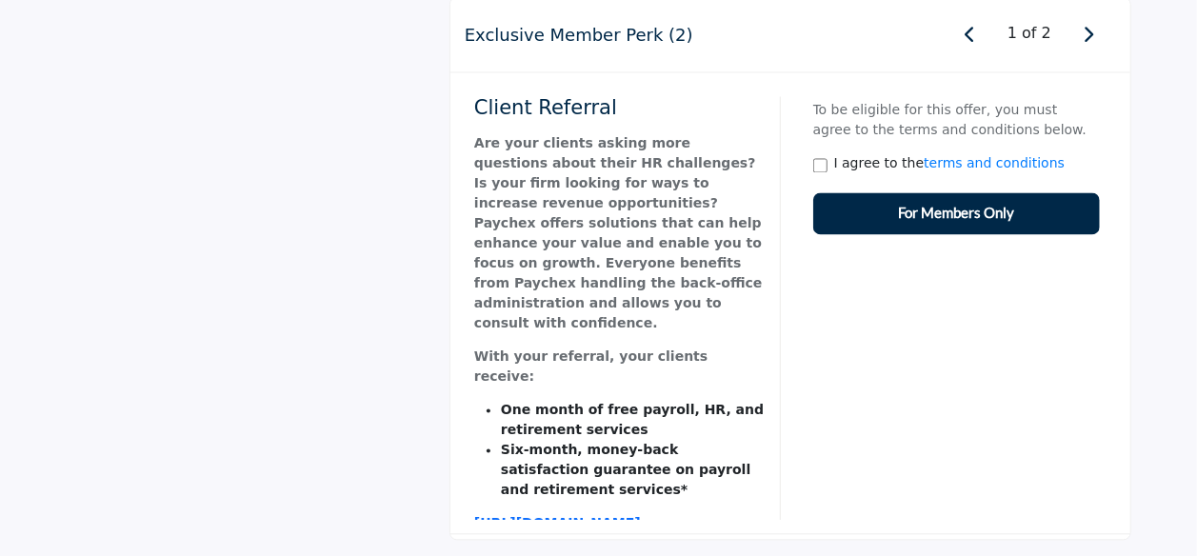
click at [587, 441] on li "Six-month, money-back satisfaction guarantee on payroll and retirement services*" at bounding box center [634, 471] width 266 height 60
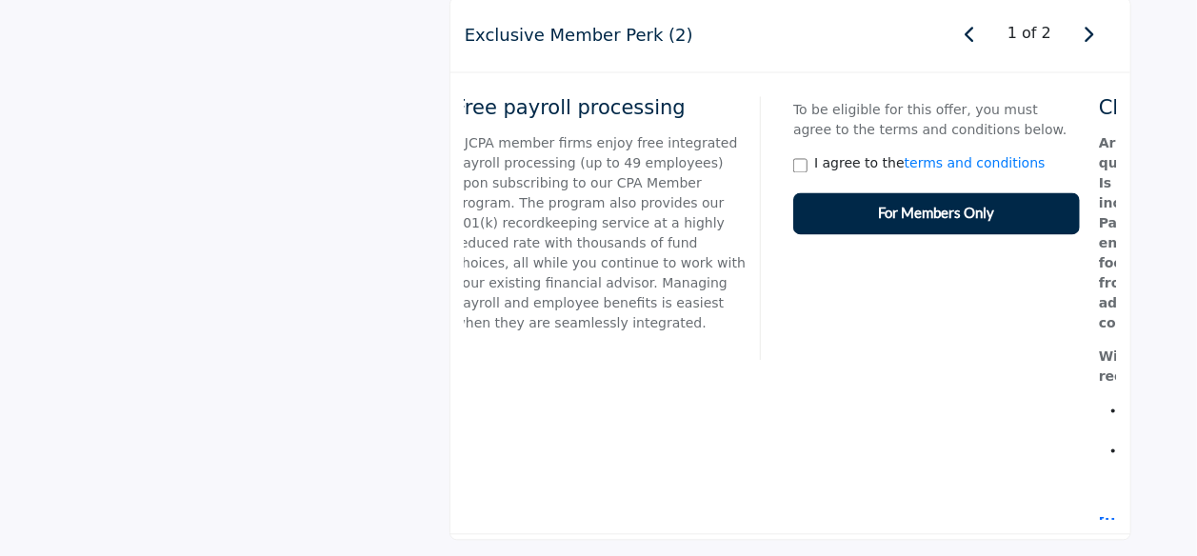
drag, startPoint x: 586, startPoint y: 403, endPoint x: 1211, endPoint y: 288, distance: 634.9
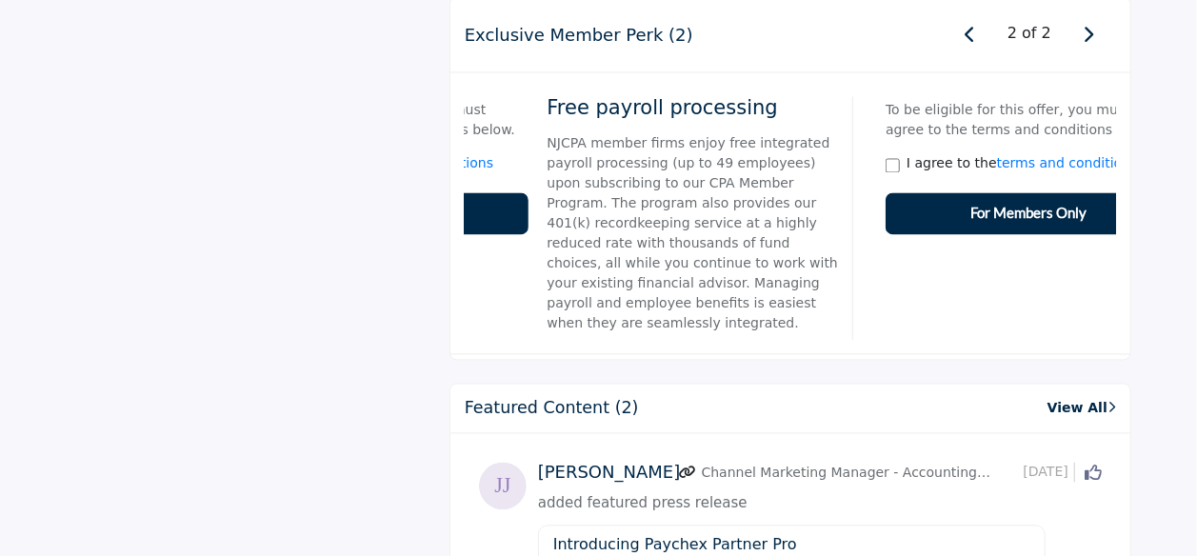
drag, startPoint x: 625, startPoint y: 278, endPoint x: 697, endPoint y: 280, distance: 72.4
click at [697, 279] on p "NJCPA member firms enjoy free integrated payroll processing (up to 49 employees…" at bounding box center [692, 234] width 292 height 200
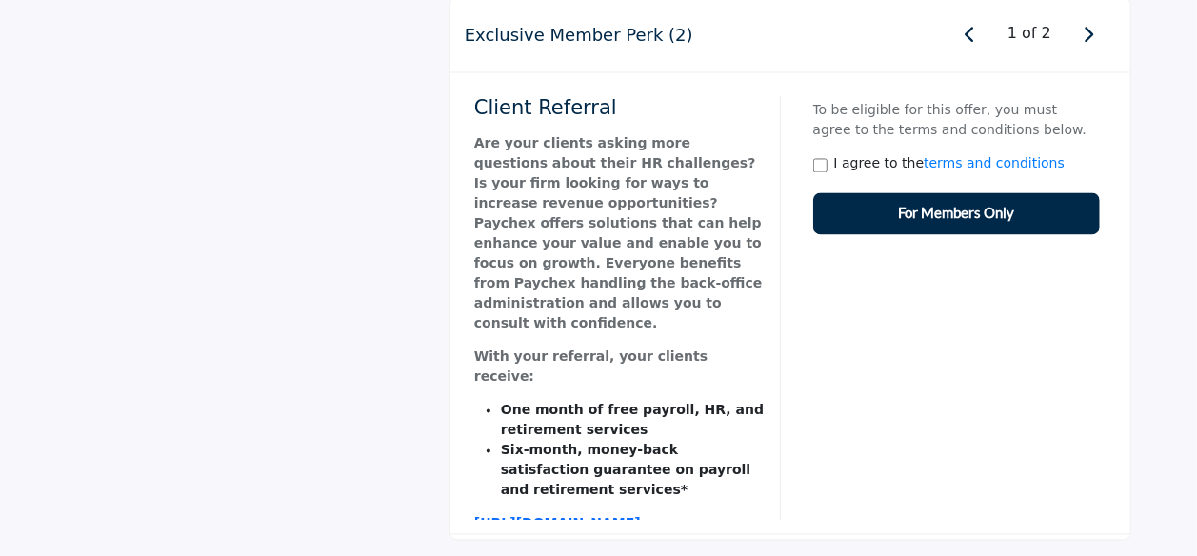
click at [565, 441] on li "Six-month, money-back satisfaction guarantee on payroll and retirement services*" at bounding box center [634, 471] width 266 height 60
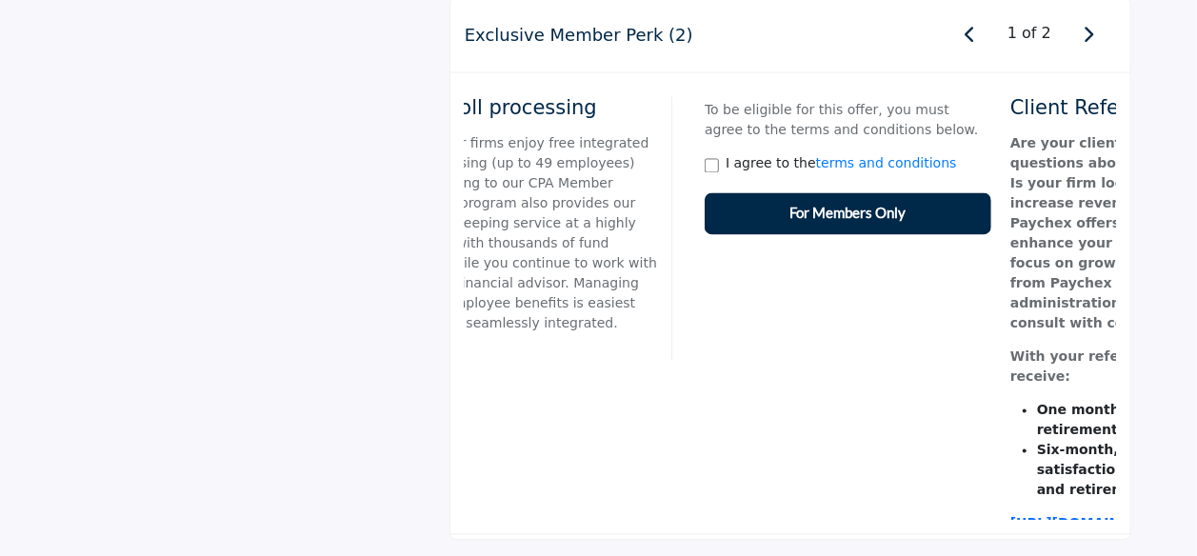
drag, startPoint x: 565, startPoint y: 406, endPoint x: 1087, endPoint y: 308, distance: 530.8
click at [1087, 308] on div "Client Referral Are your clients asking more questions about their HR challenge…" at bounding box center [342, 461] width 3865 height 746
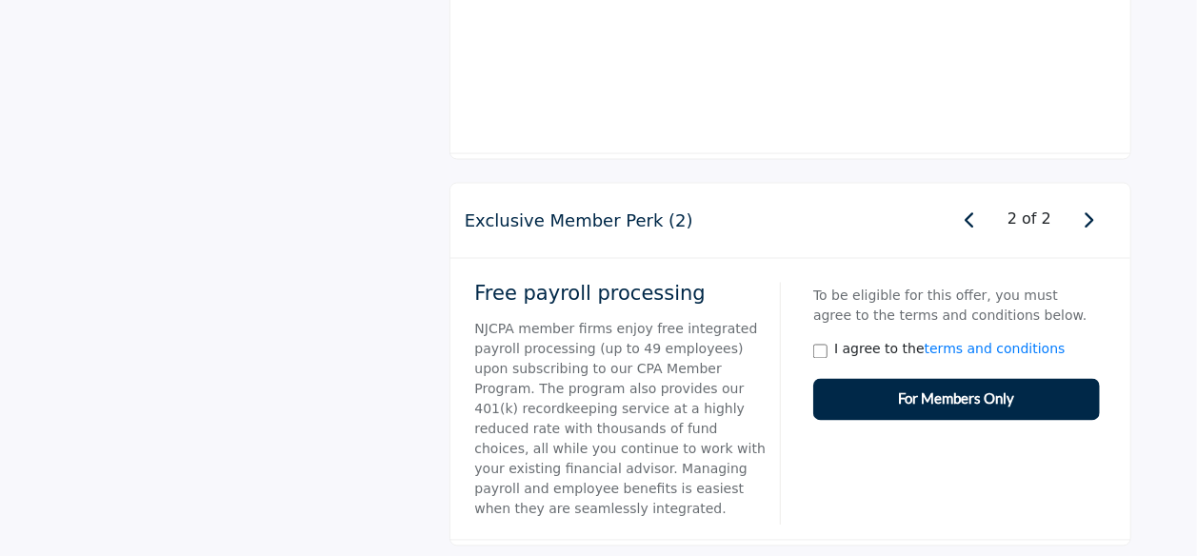
scroll to position [1603, 0]
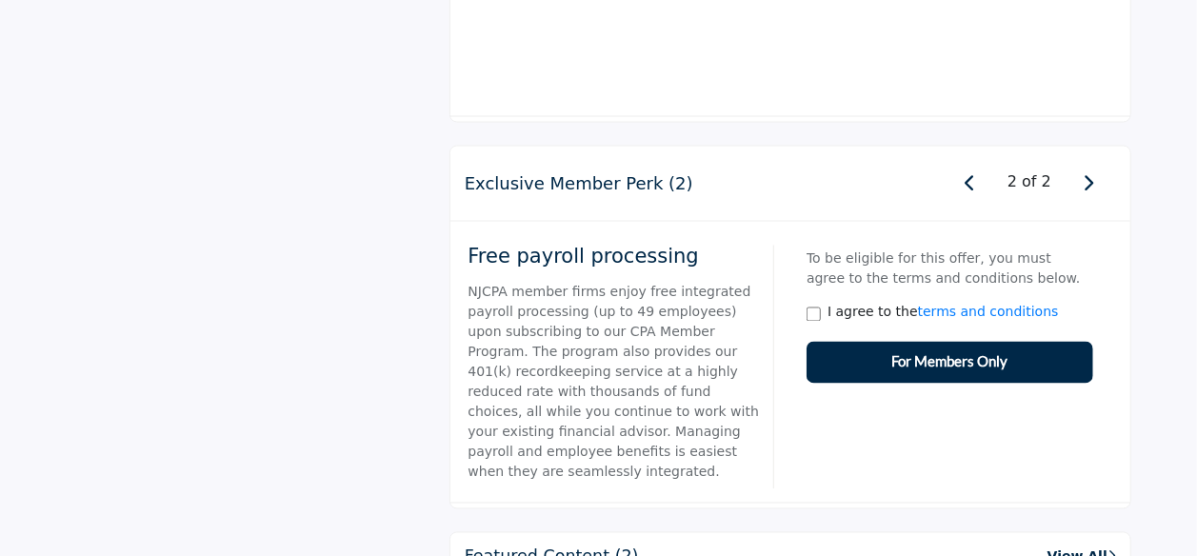
drag, startPoint x: 471, startPoint y: 227, endPoint x: 465, endPoint y: 241, distance: 15.8
click at [465, 241] on div "Free payroll processing NJCPA member firms enjoy free integrated payroll proces…" at bounding box center [780, 372] width 644 height 273
click at [1091, 174] on icon "button" at bounding box center [1088, 182] width 10 height 17
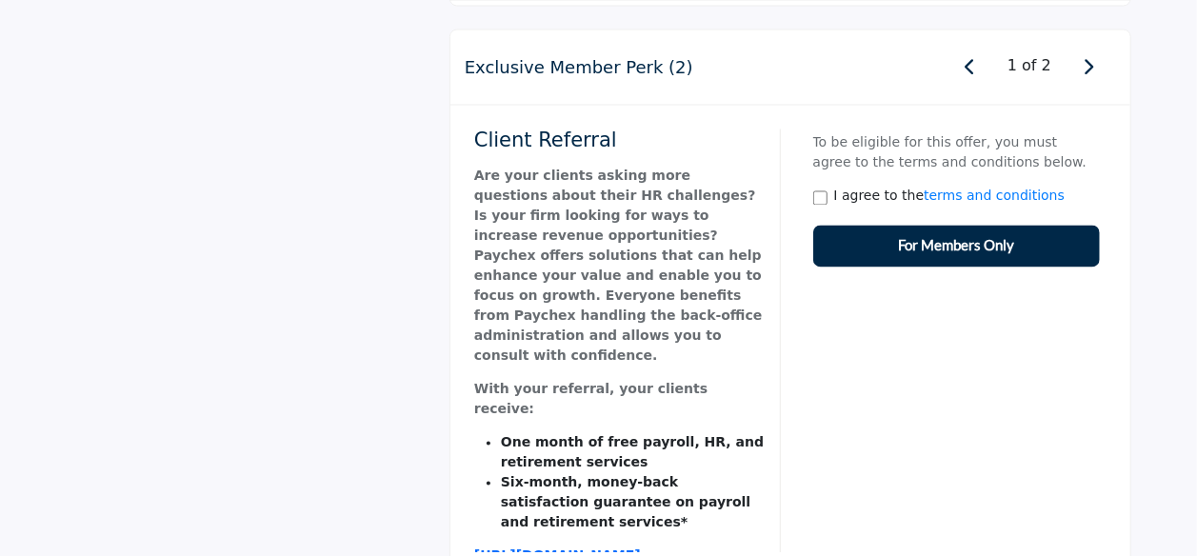
scroll to position [1720, 0]
click at [976, 57] on icon "button" at bounding box center [970, 65] width 10 height 17
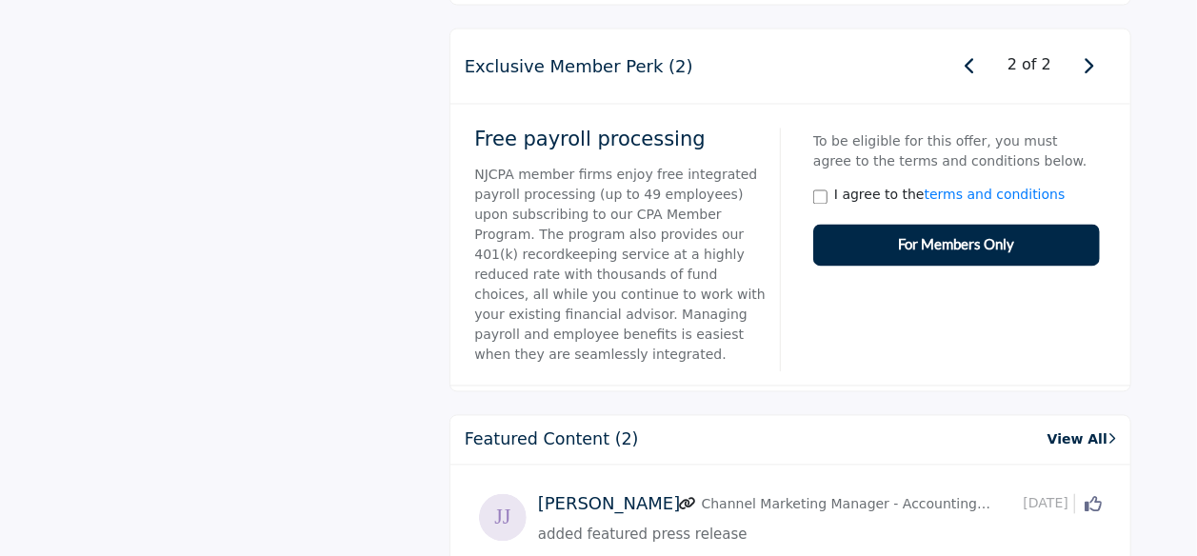
click at [1086, 57] on icon "button" at bounding box center [1088, 65] width 10 height 17
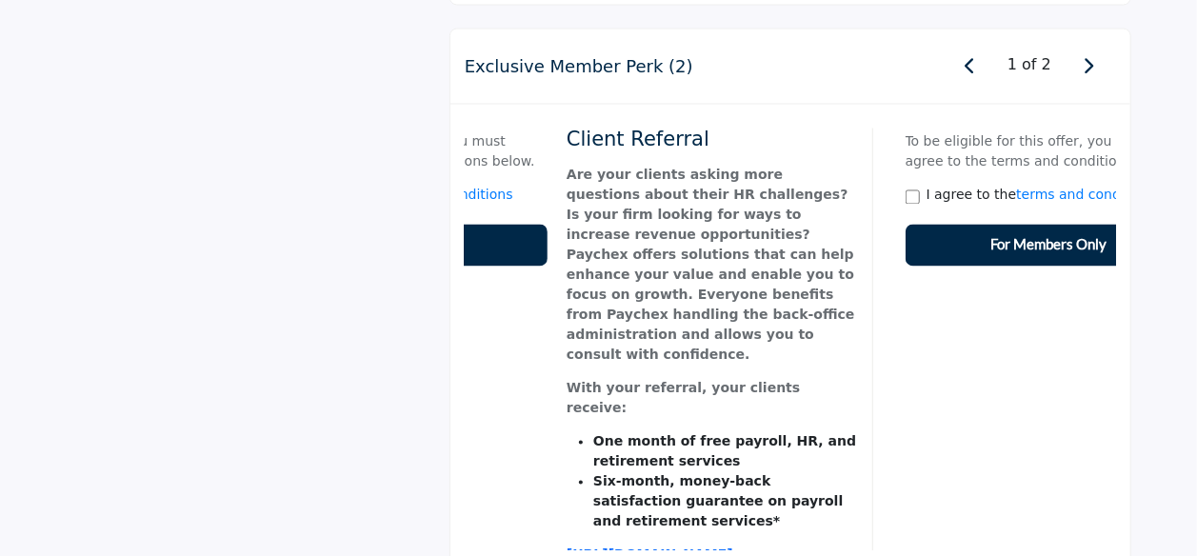
drag, startPoint x: 680, startPoint y: 484, endPoint x: 729, endPoint y: 477, distance: 49.9
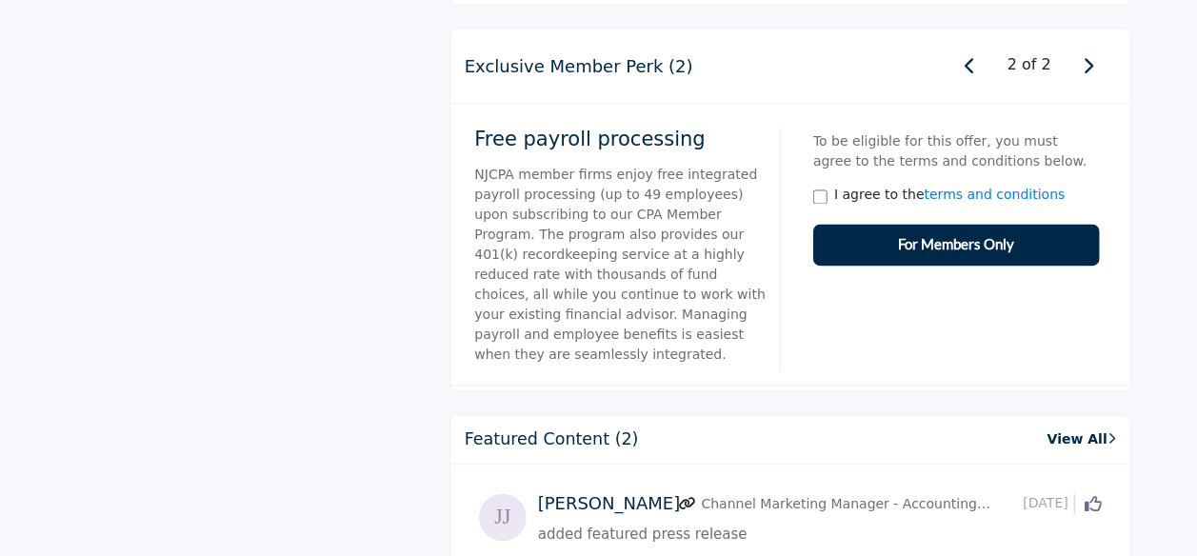
click at [1087, 57] on icon "button" at bounding box center [1088, 65] width 10 height 17
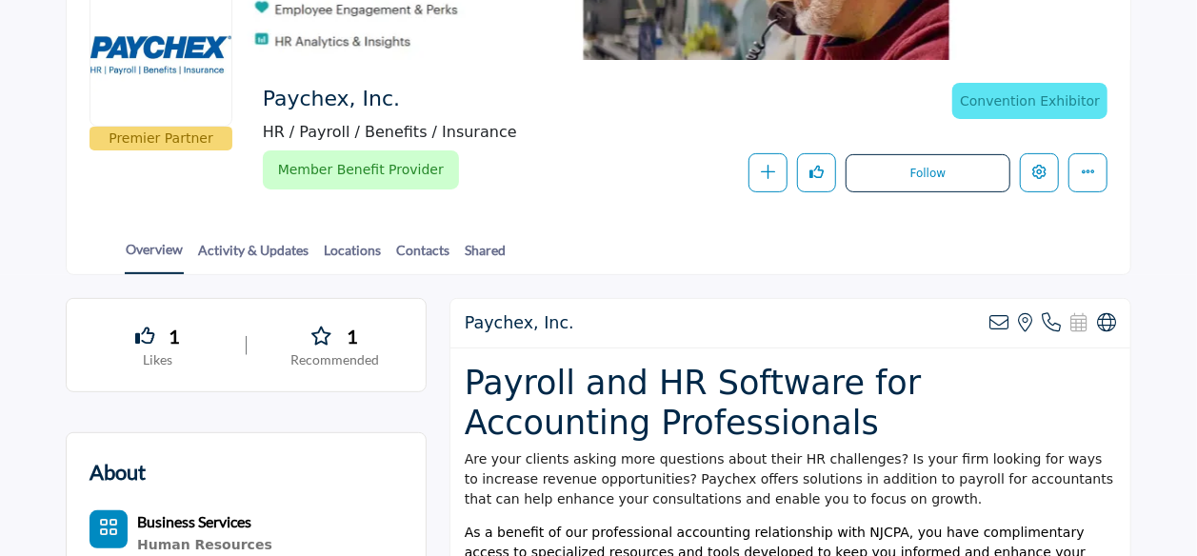
scroll to position [0, 0]
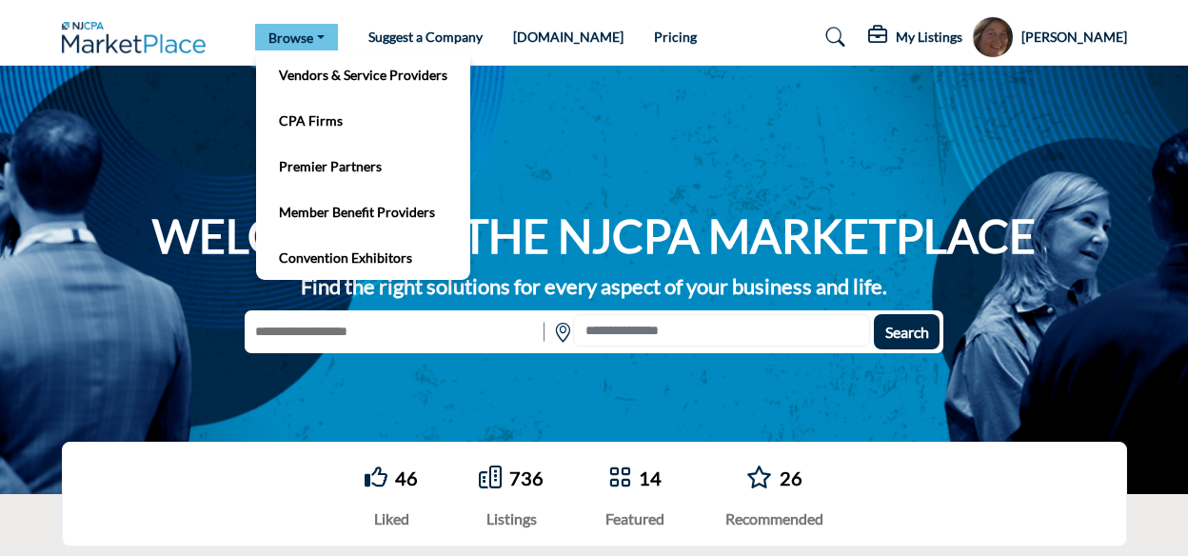
click at [320, 35] on link "Browse" at bounding box center [296, 37] width 83 height 27
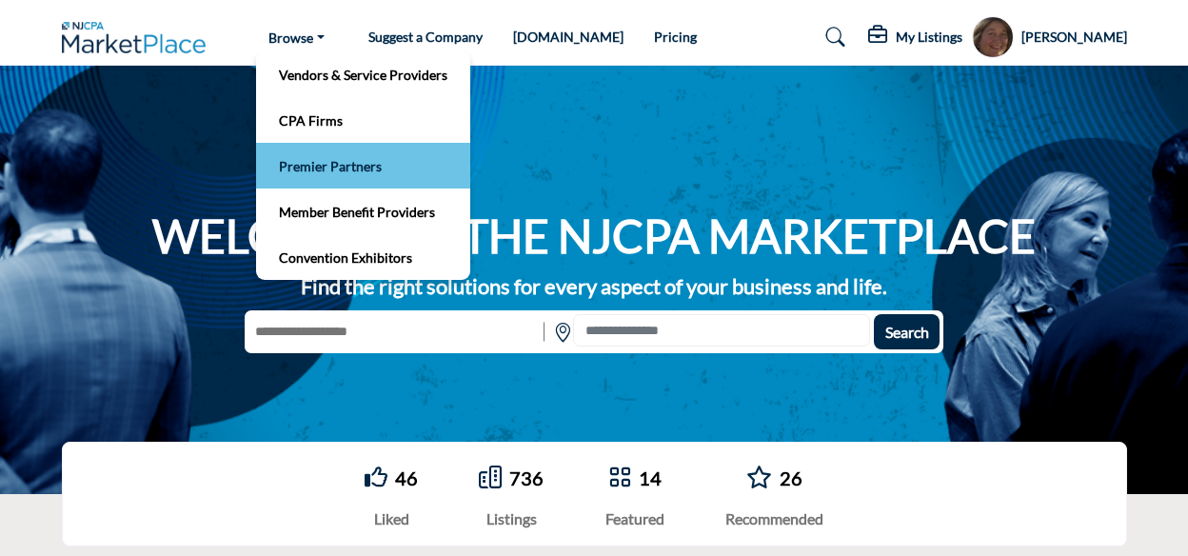
click at [341, 169] on link "Premier Partners" at bounding box center [363, 165] width 195 height 27
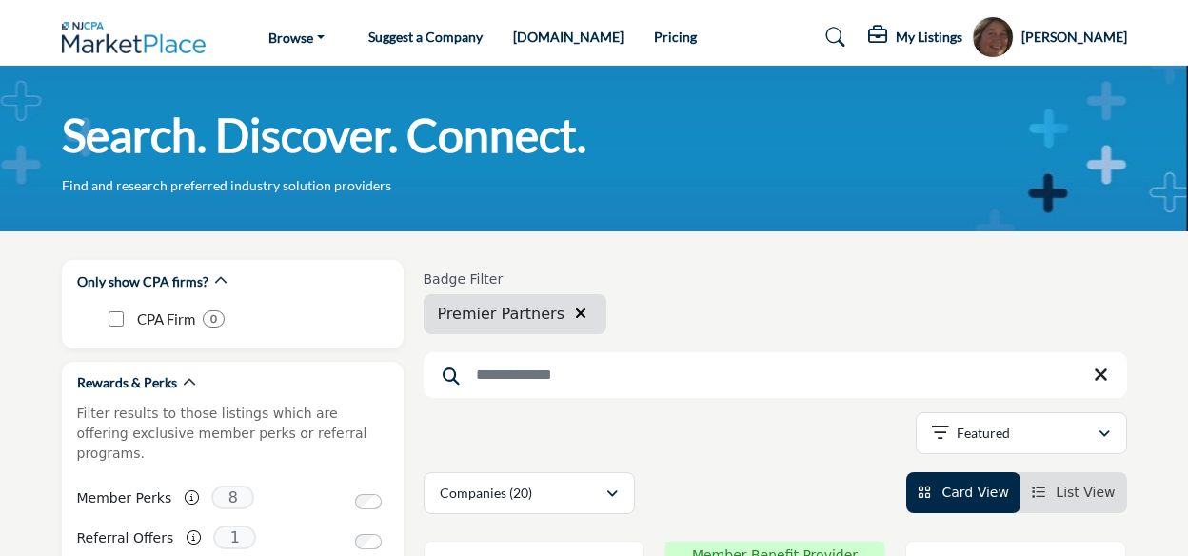
click at [497, 381] on input "Search Keyword" at bounding box center [776, 375] width 704 height 46
type input "*"
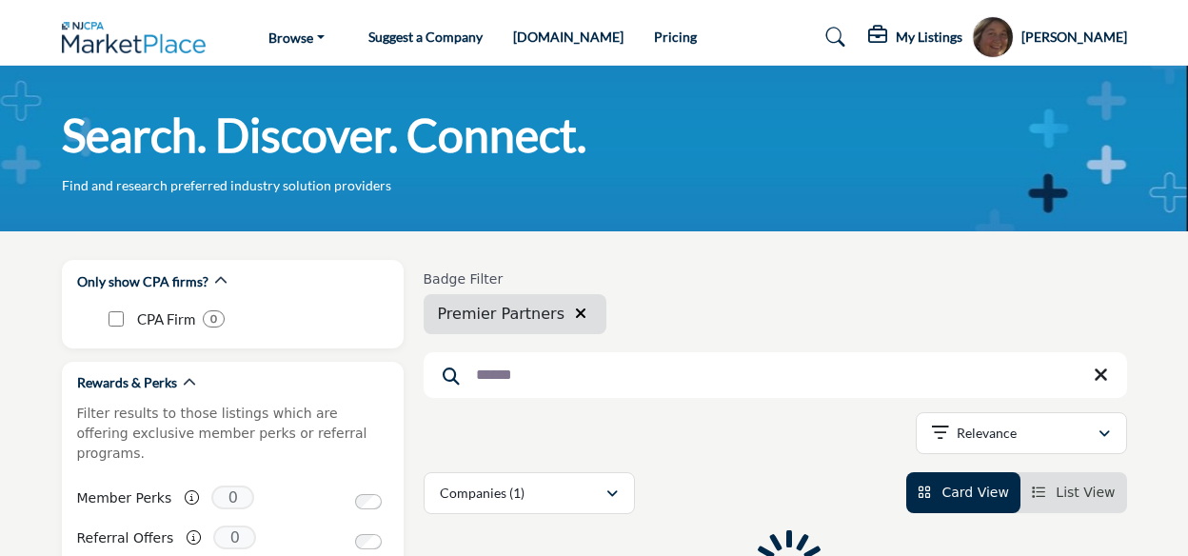
type input "******"
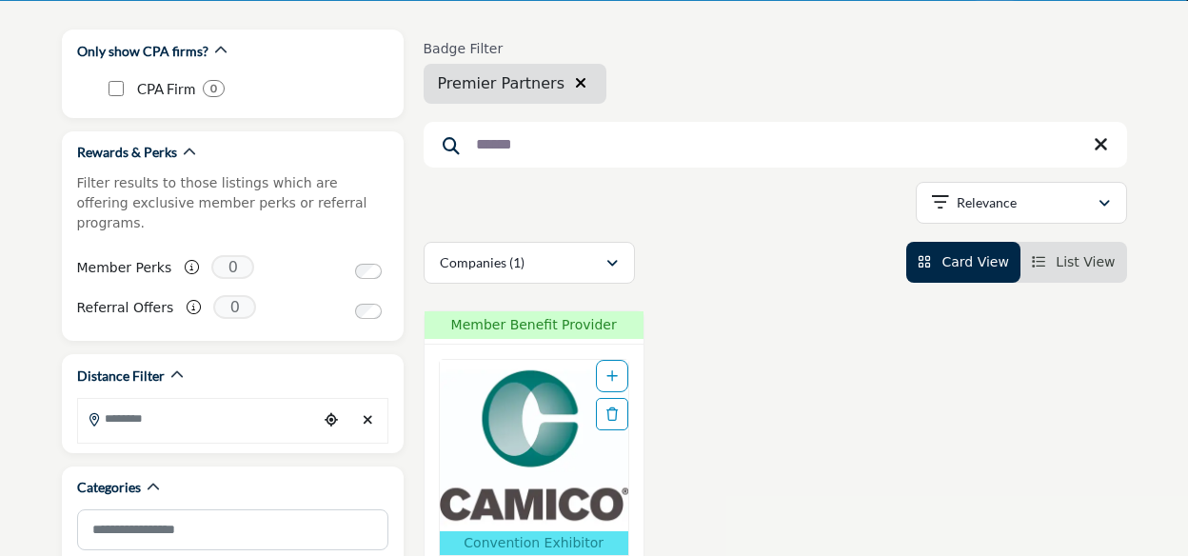
scroll to position [353, 0]
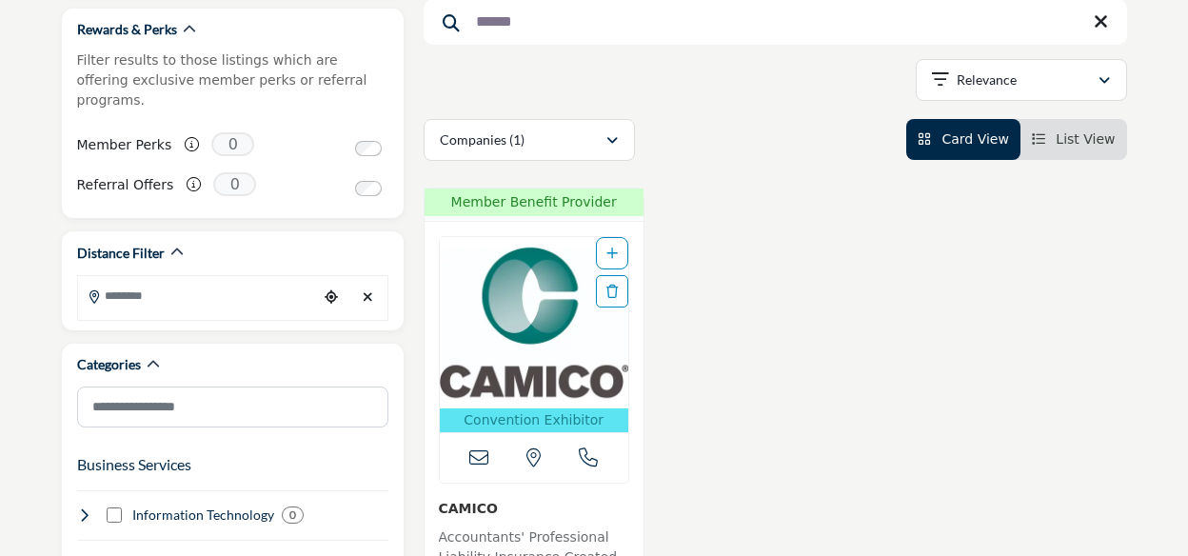
click at [545, 298] on img "Open Listing in new tab" at bounding box center [534, 322] width 188 height 171
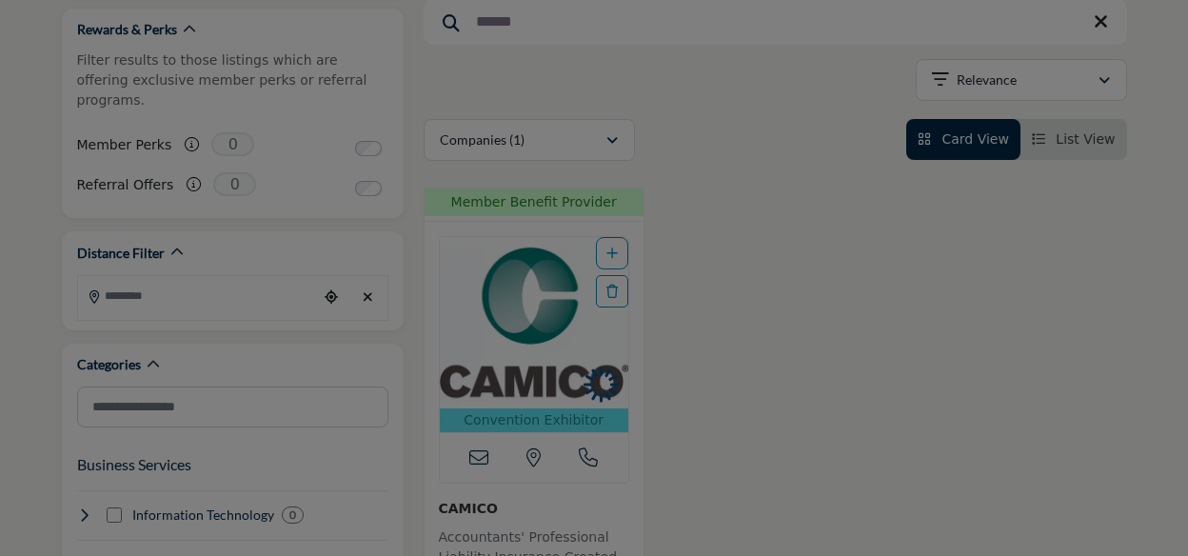
click at [545, 298] on div at bounding box center [594, 278] width 1188 height 556
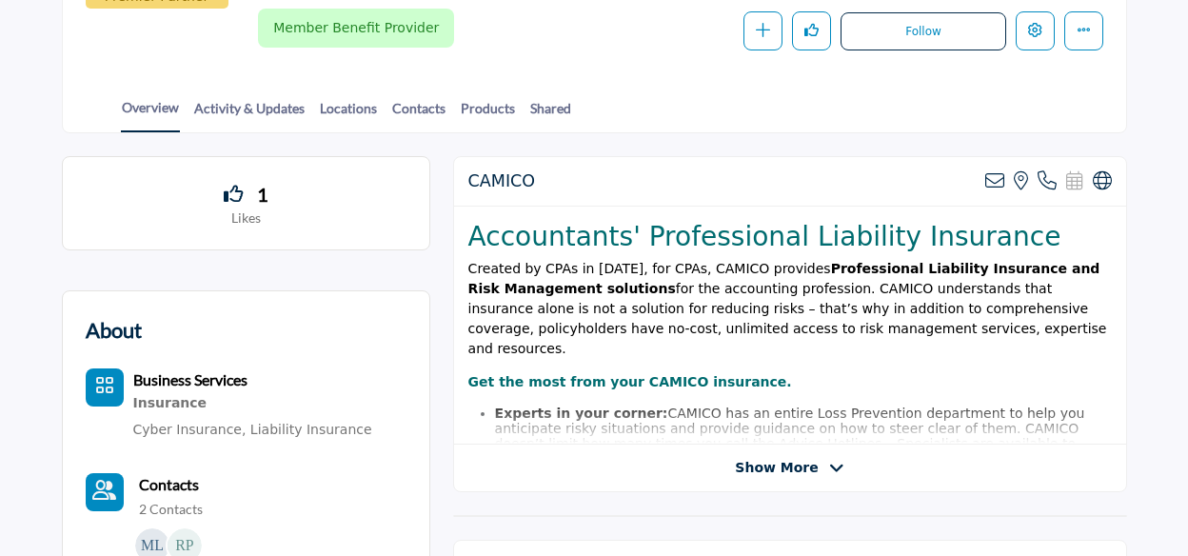
scroll to position [393, 0]
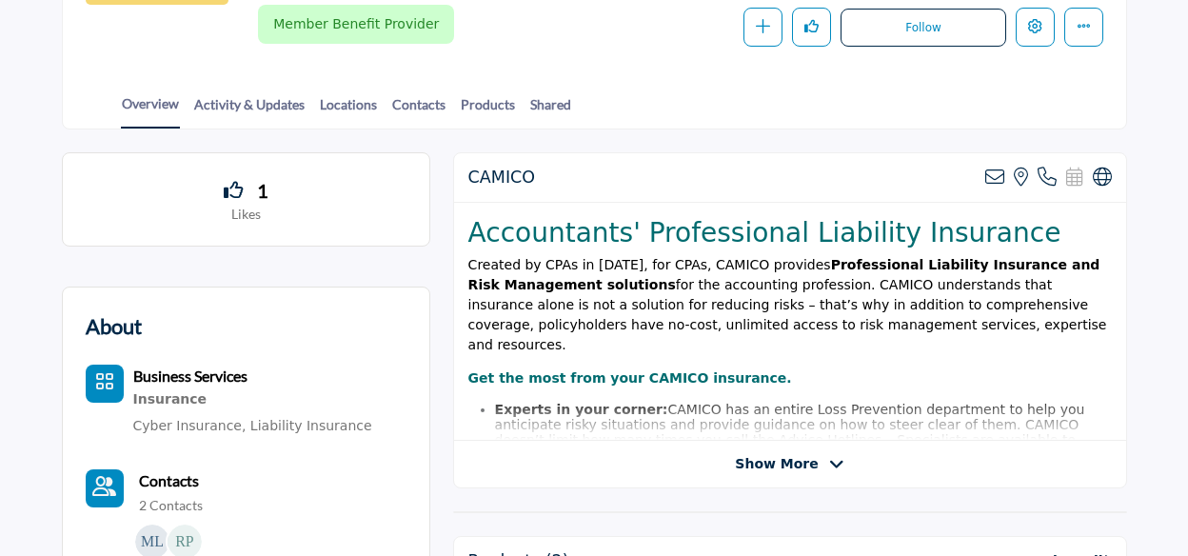
click at [829, 460] on icon at bounding box center [836, 464] width 15 height 17
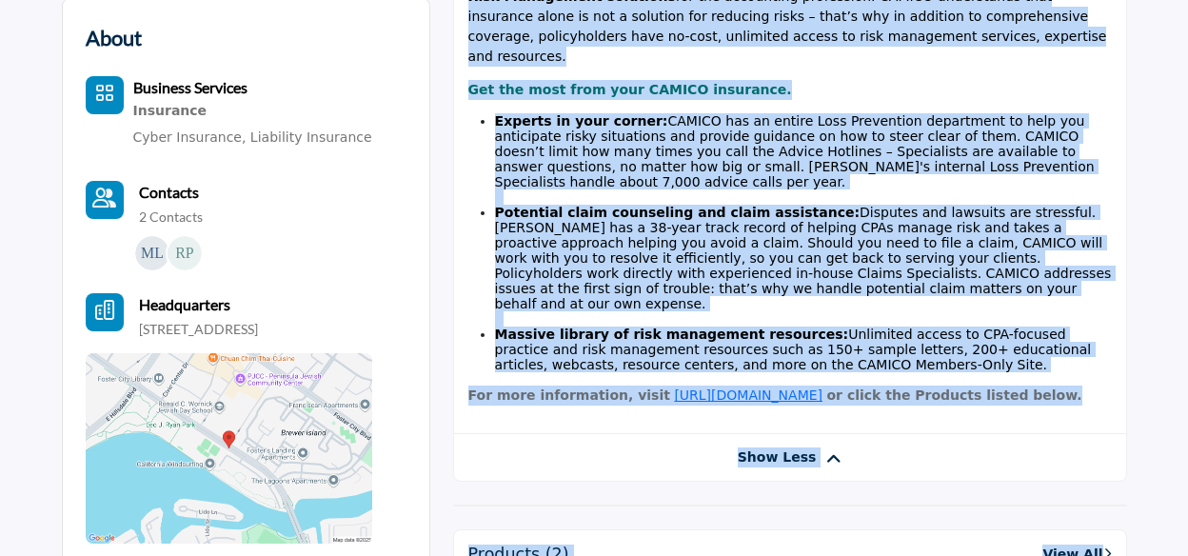
scroll to position [746, 0]
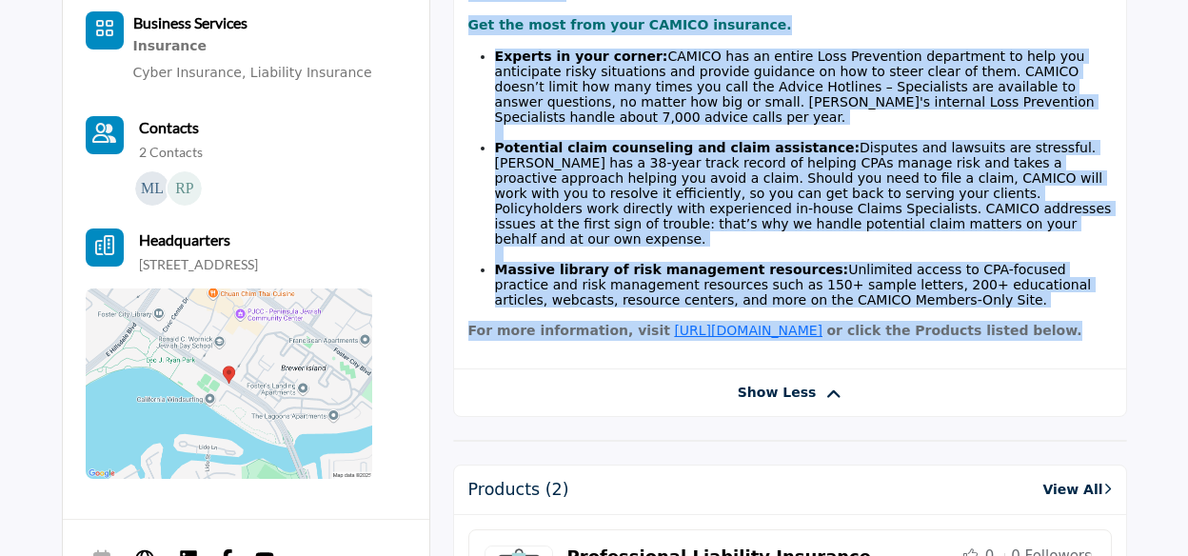
drag, startPoint x: 468, startPoint y: 83, endPoint x: 1028, endPoint y: 324, distance: 609.4
click at [1028, 324] on div "Accountants' Professional Liability Insurance Created by CPAs in 1986, for CPAs…" at bounding box center [790, 110] width 672 height 521
click at [1007, 321] on p "For more information, visit https://www.camico.com/ or click the Products liste…" at bounding box center [790, 331] width 644 height 20
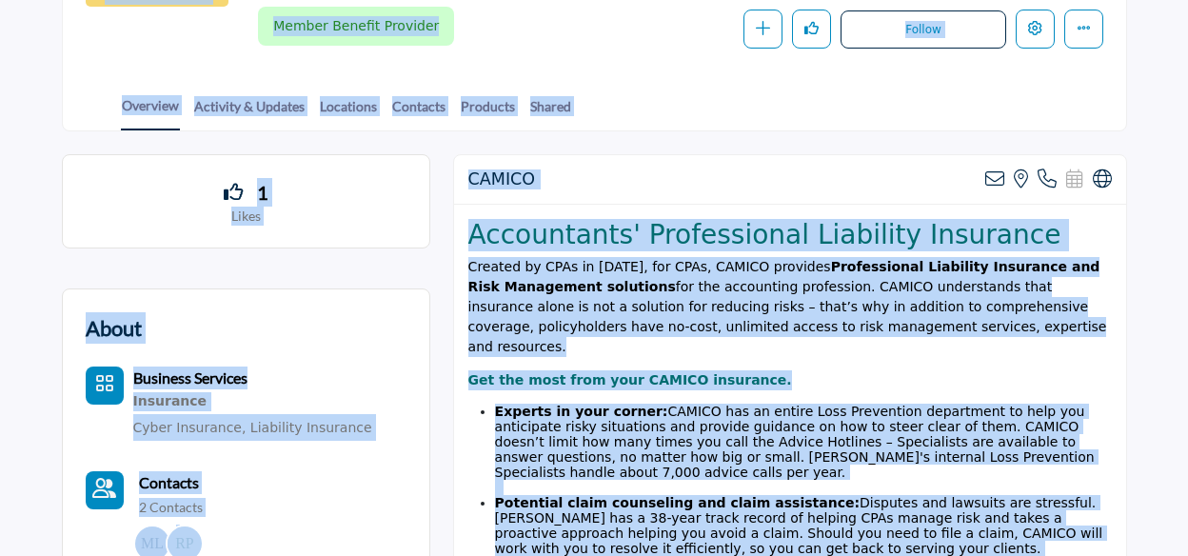
scroll to position [251, 0]
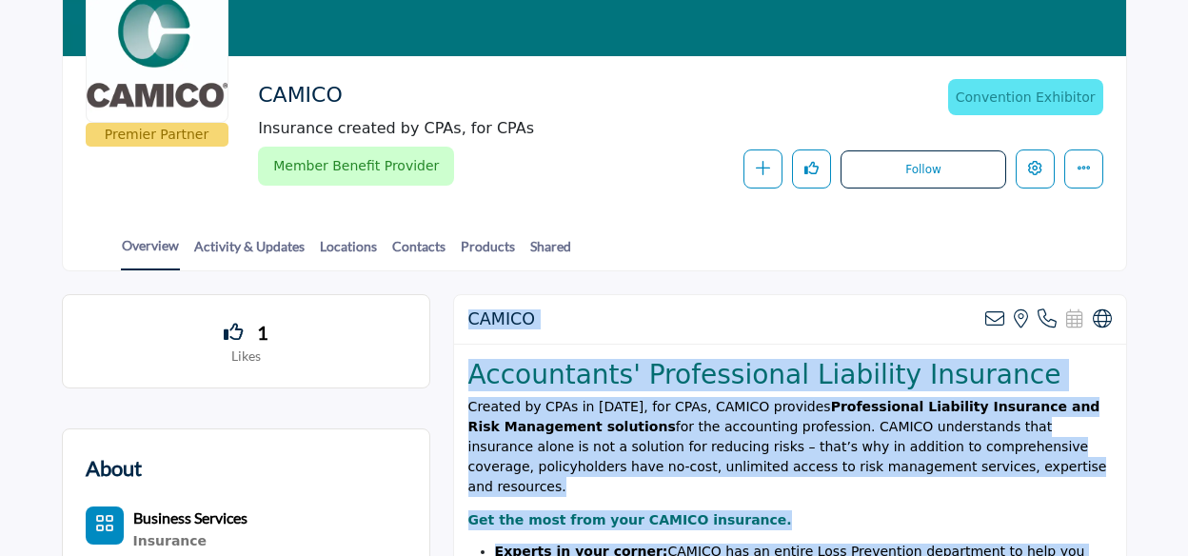
drag, startPoint x: 796, startPoint y: 317, endPoint x: 456, endPoint y: 319, distance: 339.9
copy div "CAMICO View email address of this listing View the location of this listing Cal…"
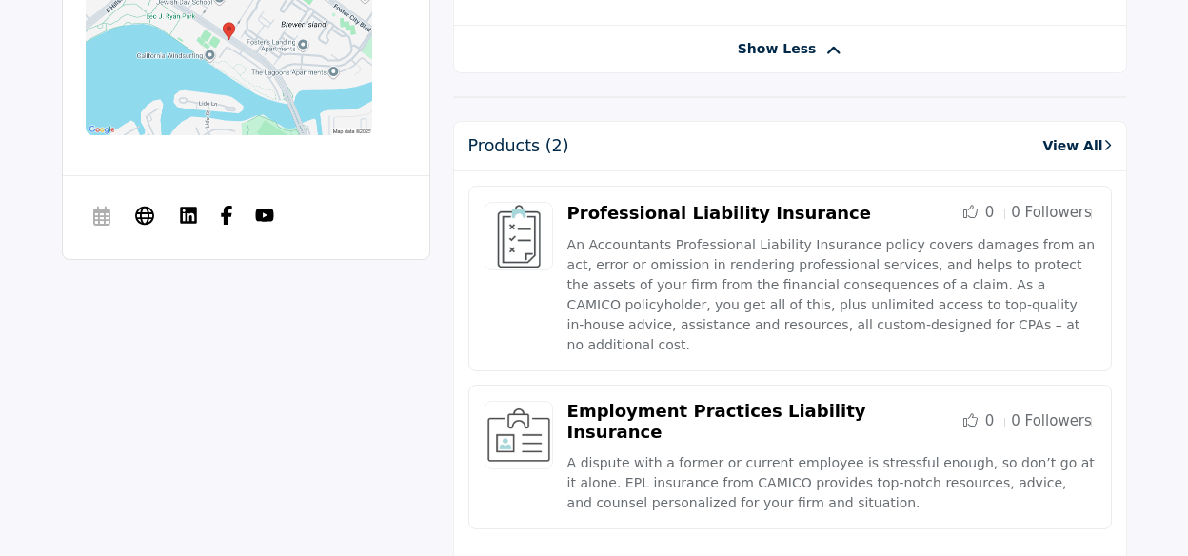
scroll to position [0, 0]
